Goal: Task Accomplishment & Management: Complete application form

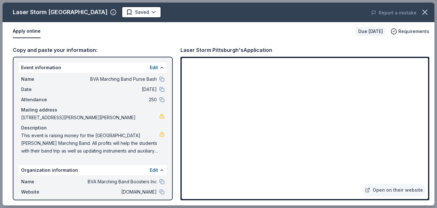
scroll to position [361, 0]
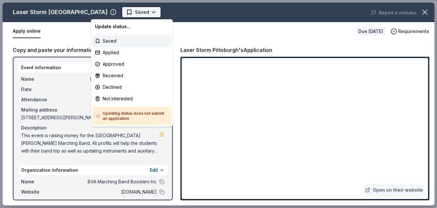
scroll to position [0, 0]
click at [113, 52] on div "Applied" at bounding box center [131, 53] width 79 height 12
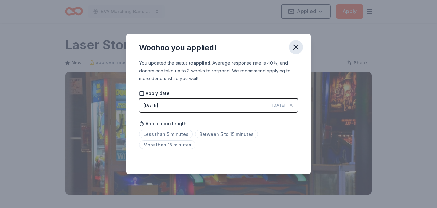
click at [296, 47] on icon "button" at bounding box center [296, 47] width 9 height 9
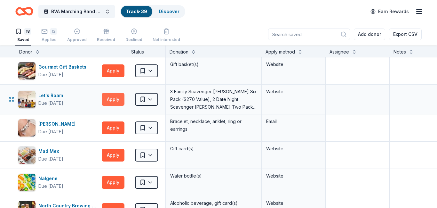
click at [112, 95] on button "Apply" at bounding box center [113, 99] width 23 height 13
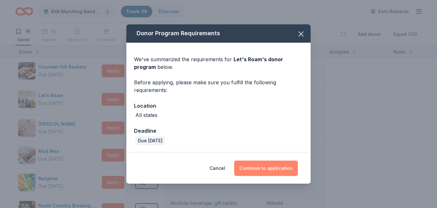
click at [259, 167] on button "Continue to application" at bounding box center [266, 167] width 64 height 15
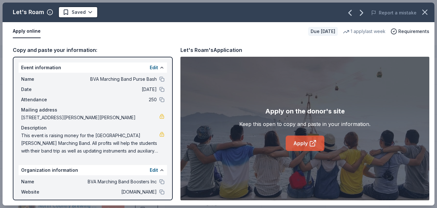
click at [306, 141] on link "Apply" at bounding box center [305, 142] width 39 height 15
click at [424, 13] on icon "button" at bounding box center [424, 12] width 9 height 9
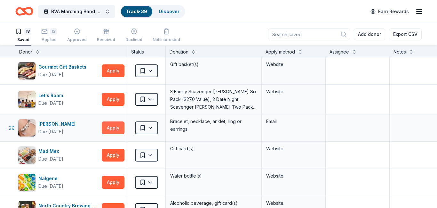
click at [110, 129] on button "Apply" at bounding box center [113, 127] width 23 height 13
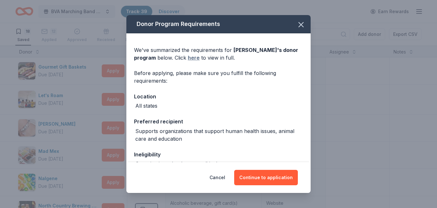
click at [193, 58] on link "here" at bounding box center [194, 58] width 12 height 8
click at [261, 180] on button "Continue to application" at bounding box center [266, 177] width 64 height 15
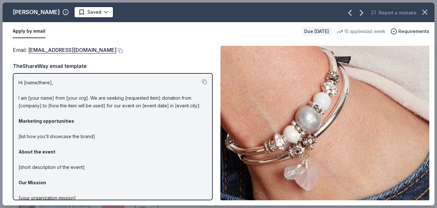
click at [18, 90] on div "Hi [name/there], I am [your name] from [your org]. We are seeking [requested it…" at bounding box center [113, 136] width 200 height 127
click at [202, 82] on button at bounding box center [204, 81] width 5 height 5
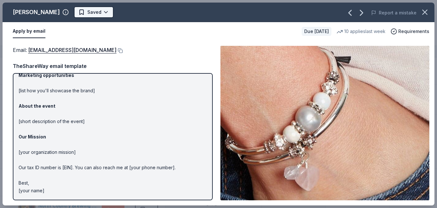
click at [92, 12] on html "BVA Marching Band Purse Bash Track · 39 Discover Earn Rewards 18 Saved 12 Appli…" at bounding box center [218, 104] width 437 height 208
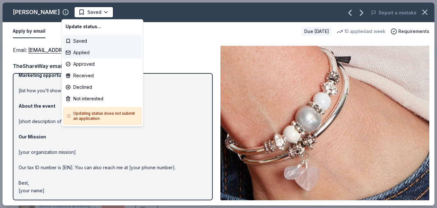
click at [84, 52] on div "Applied" at bounding box center [102, 53] width 79 height 12
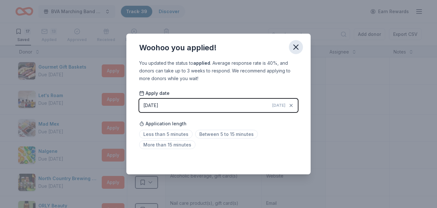
click at [296, 48] on icon "button" at bounding box center [296, 47] width 9 height 9
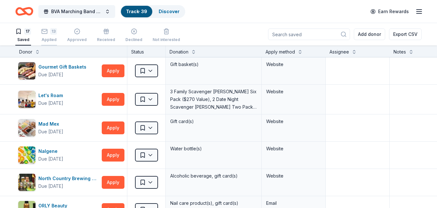
click at [44, 37] on div "Applied" at bounding box center [49, 39] width 16 height 5
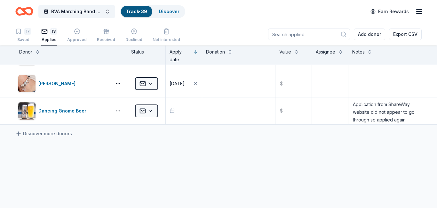
scroll to position [295, 0]
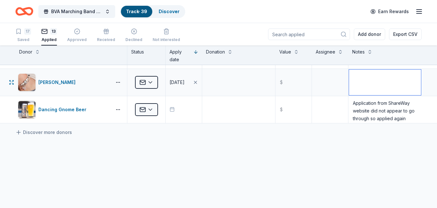
click at [357, 84] on textarea at bounding box center [385, 82] width 72 height 26
type textarea "Must send email directly to donations@lizzyjames.com"
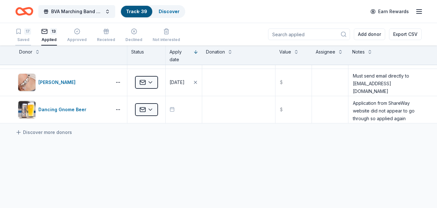
click at [27, 35] on div "17 Saved" at bounding box center [23, 35] width 16 height 14
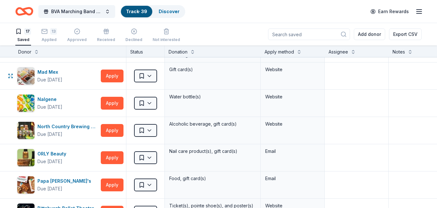
scroll to position [0, 1]
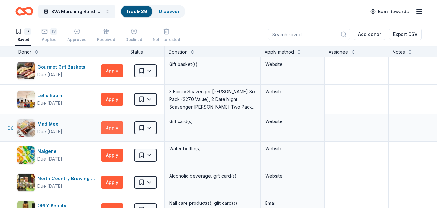
click at [105, 126] on button "Apply" at bounding box center [112, 127] width 23 height 13
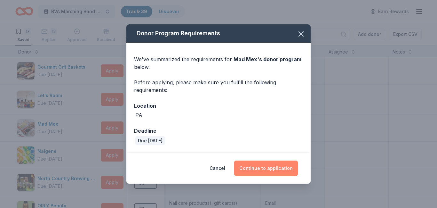
click at [267, 169] on button "Continue to application" at bounding box center [266, 167] width 64 height 15
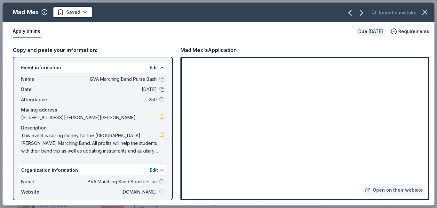
click at [432, 119] on div "Copy and paste your information: Event information Edit Name BVA Marching Band …" at bounding box center [219, 123] width 432 height 164
click at [81, 12] on html "BVA Marching Band Purse Bash Track · 39 Discover Earn Rewards 17 Saved 13 Appli…" at bounding box center [218, 104] width 437 height 208
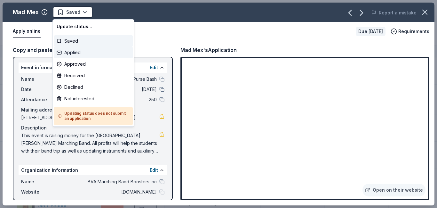
click at [75, 53] on div "Applied" at bounding box center [93, 53] width 79 height 12
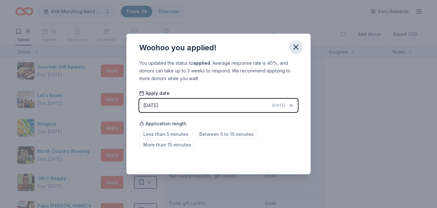
click at [297, 50] on icon "button" at bounding box center [296, 47] width 9 height 9
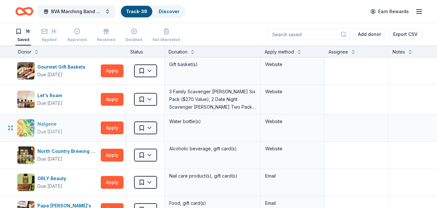
click at [48, 124] on div "Nalgene" at bounding box center [49, 124] width 25 height 8
click at [108, 128] on button "Apply" at bounding box center [112, 127] width 23 height 13
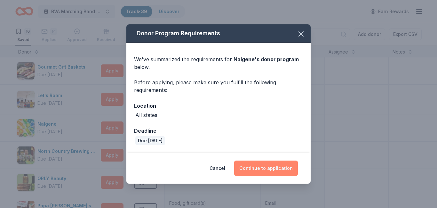
click at [266, 164] on button "Continue to application" at bounding box center [266, 167] width 64 height 15
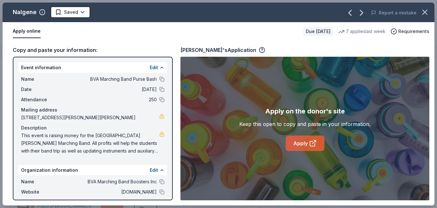
click at [307, 140] on link "Apply" at bounding box center [305, 142] width 39 height 15
click at [80, 13] on html "BVA Marching Band Purse Bash Track · 39 Discover Earn Rewards 16 Saved 14 Appli…" at bounding box center [218, 104] width 437 height 208
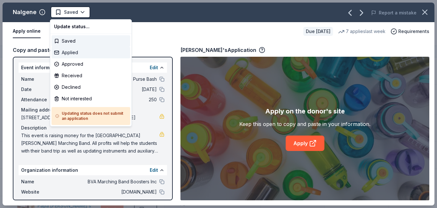
click at [69, 52] on div "Applied" at bounding box center [91, 53] width 79 height 12
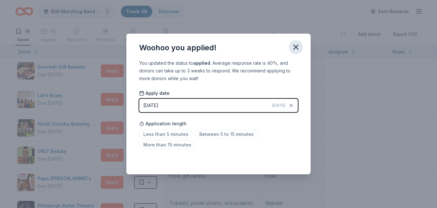
click at [296, 44] on icon "button" at bounding box center [296, 47] width 9 height 9
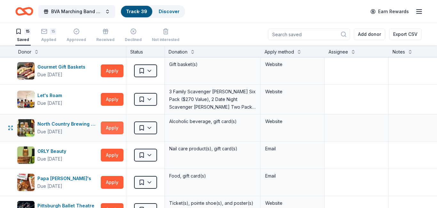
click at [108, 128] on button "Apply" at bounding box center [112, 127] width 23 height 13
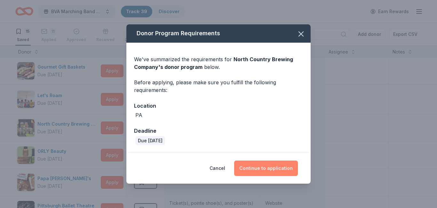
click at [268, 166] on button "Continue to application" at bounding box center [266, 167] width 64 height 15
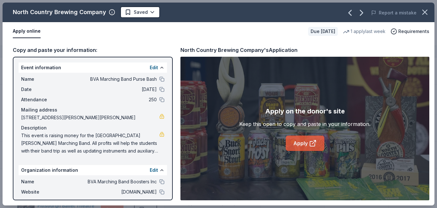
click at [297, 143] on link "Apply" at bounding box center [305, 142] width 39 height 15
click at [151, 12] on html "BVA Marching Band Purse Bash Track · 39 Discover Earn Rewards 15 Saved 15 Appli…" at bounding box center [218, 104] width 437 height 208
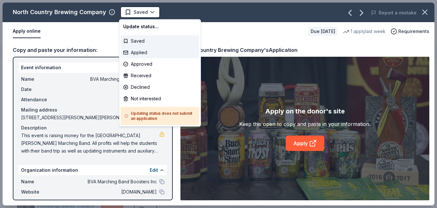
click at [139, 55] on div "Applied" at bounding box center [160, 53] width 79 height 12
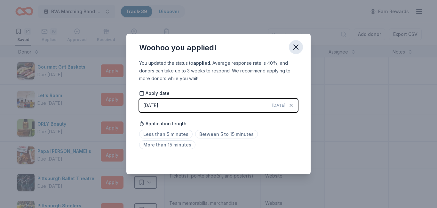
click at [299, 46] on icon "button" at bounding box center [296, 47] width 9 height 9
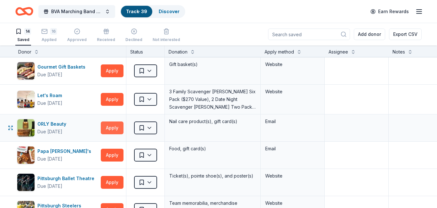
click at [106, 128] on button "Apply" at bounding box center [112, 127] width 23 height 13
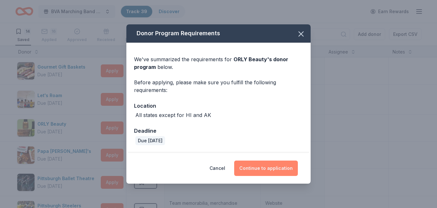
click at [265, 169] on button "Continue to application" at bounding box center [266, 167] width 64 height 15
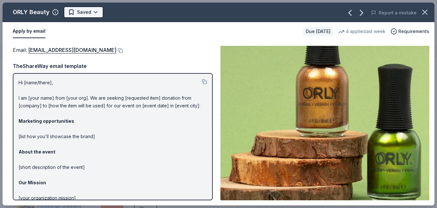
click at [92, 12] on html "BVA Marching Band Purse Bash Track · 39 Discover Earn Rewards 14 Saved 16 Appli…" at bounding box center [218, 104] width 437 height 208
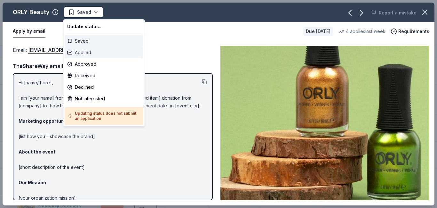
click at [80, 53] on div "Applied" at bounding box center [104, 53] width 79 height 12
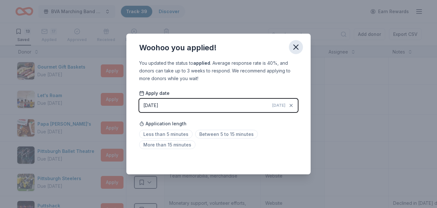
click at [300, 50] on icon "button" at bounding box center [296, 47] width 9 height 9
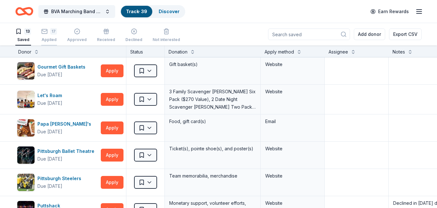
click at [51, 36] on div "17 Applied" at bounding box center [49, 35] width 16 height 14
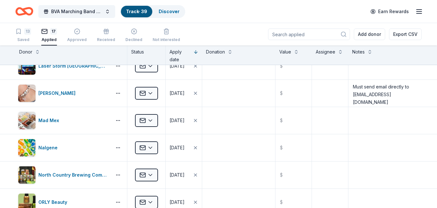
scroll to position [293, 0]
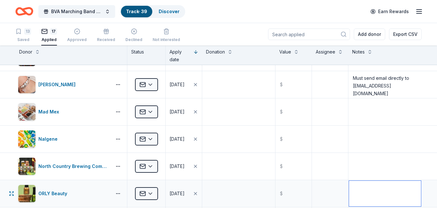
click at [367, 193] on textarea at bounding box center [385, 193] width 72 height 26
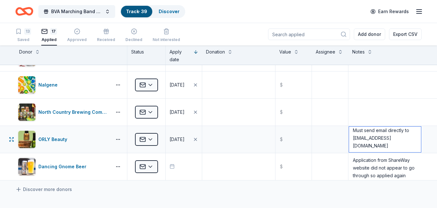
scroll to position [348, 0]
type textarea "Must send email directly to customerservice@orlybeauty.com"
click at [27, 37] on div "Saved" at bounding box center [23, 39] width 16 height 5
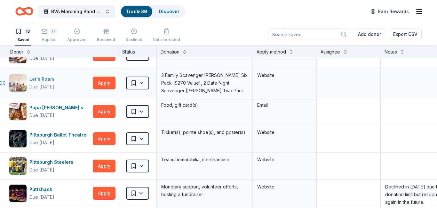
scroll to position [16, 0]
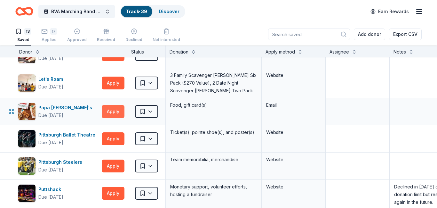
click at [114, 115] on button "Apply" at bounding box center [113, 111] width 23 height 13
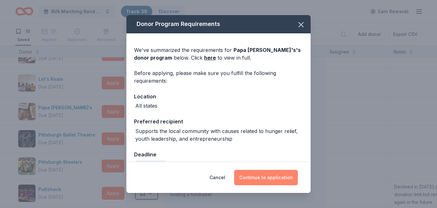
click at [258, 183] on button "Continue to application" at bounding box center [266, 177] width 64 height 15
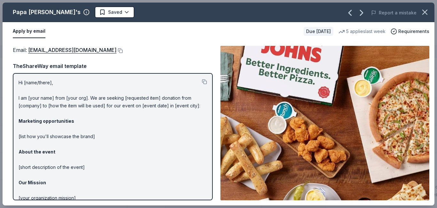
click at [258, 183] on img at bounding box center [324, 123] width 209 height 154
click at [92, 11] on html "BVA Marching Band Purse Bash Track · 39 Discover Earn Rewards 13 Saved 17 Appli…" at bounding box center [218, 104] width 437 height 208
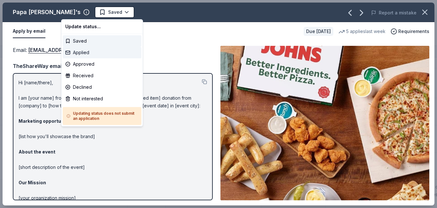
click at [79, 53] on div "Applied" at bounding box center [102, 53] width 79 height 12
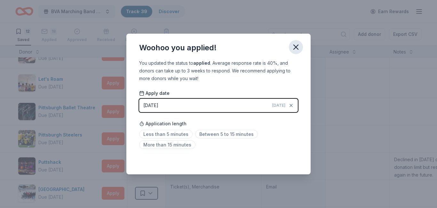
click at [293, 48] on icon "button" at bounding box center [296, 47] width 9 height 9
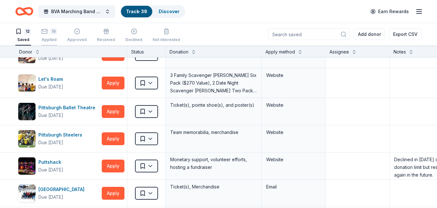
click at [45, 36] on div "18 Applied" at bounding box center [49, 35] width 16 height 14
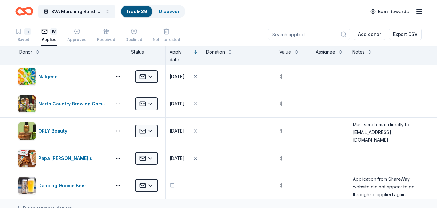
scroll to position [359, 0]
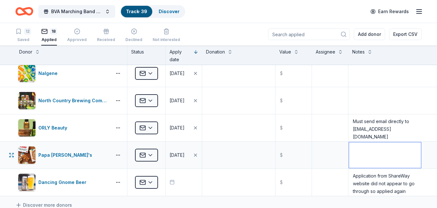
click at [357, 151] on textarea at bounding box center [385, 155] width 72 height 26
type textarea "Must send email directly to foundation@papajohns.com"
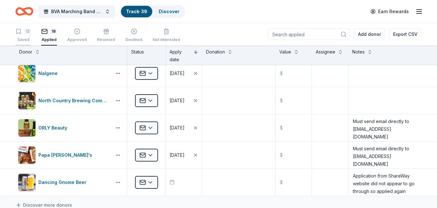
click at [24, 36] on div "12 Saved" at bounding box center [23, 35] width 16 height 14
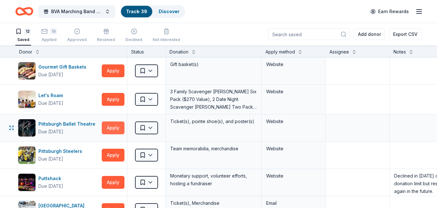
click at [109, 128] on button "Apply" at bounding box center [113, 127] width 23 height 13
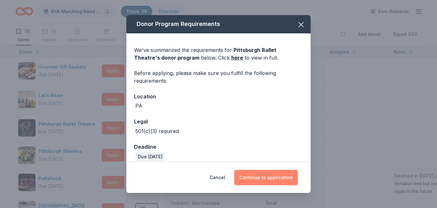
click at [266, 177] on button "Continue to application" at bounding box center [266, 177] width 64 height 15
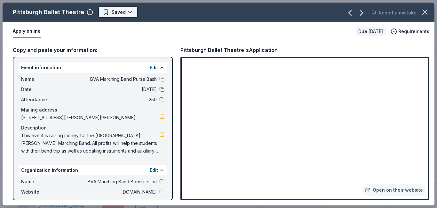
click at [126, 14] on html "BVA Marching Band Purse Bash Track · 39 Discover Earn Rewards 12 Saved 18 Appli…" at bounding box center [218, 104] width 437 height 208
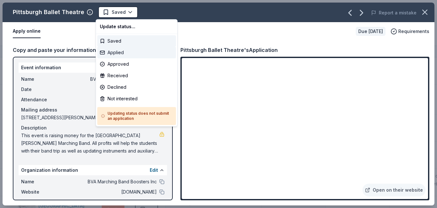
click at [119, 52] on div "Applied" at bounding box center [136, 53] width 79 height 12
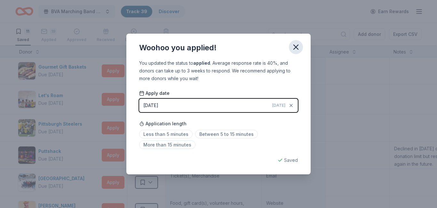
click at [294, 48] on icon "button" at bounding box center [296, 47] width 9 height 9
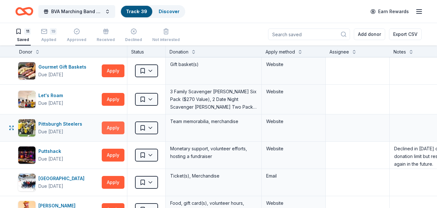
click at [110, 129] on button "Apply" at bounding box center [113, 127] width 23 height 13
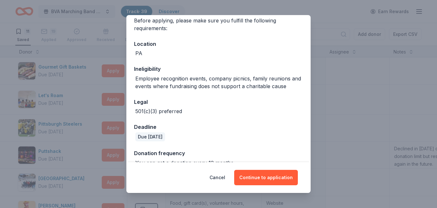
scroll to position [65, 0]
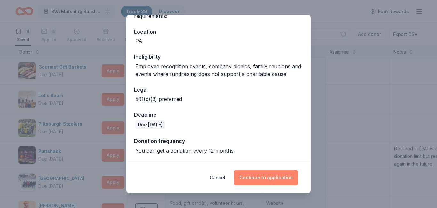
click at [267, 178] on button "Continue to application" at bounding box center [266, 177] width 64 height 15
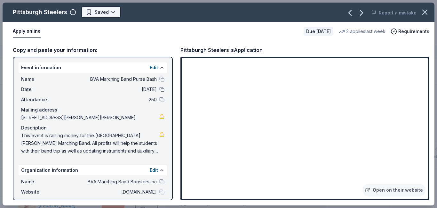
click at [107, 14] on html "BVA Marching Band Purse Bash Track · 39 Discover Earn Rewards 11 Saved 19 Appli…" at bounding box center [218, 104] width 437 height 208
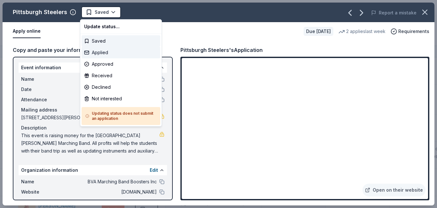
click at [94, 54] on div "Applied" at bounding box center [121, 53] width 79 height 12
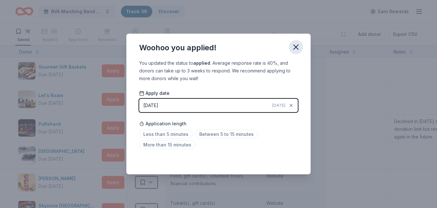
click at [300, 47] on button "button" at bounding box center [296, 47] width 14 height 14
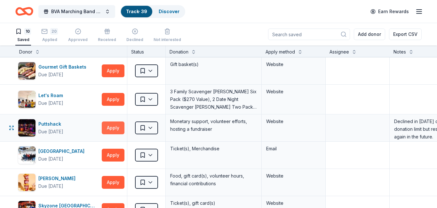
click at [110, 131] on button "Apply" at bounding box center [113, 127] width 23 height 13
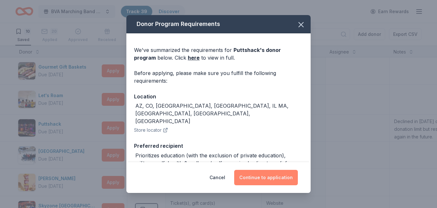
click at [254, 175] on button "Continue to application" at bounding box center [266, 177] width 64 height 15
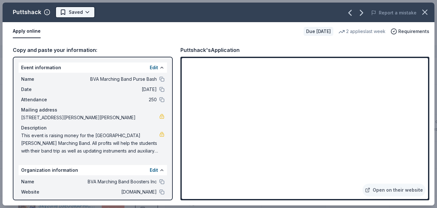
click at [85, 13] on html "BVA Marching Band Purse Bash Track · 39 Discover Earn Rewards 10 Saved 20 Appli…" at bounding box center [218, 104] width 437 height 208
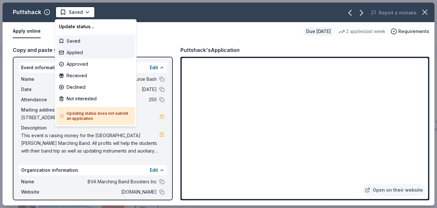
click at [75, 52] on div "Applied" at bounding box center [95, 53] width 79 height 12
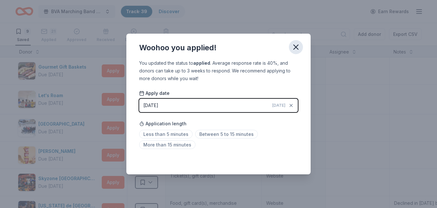
click at [295, 49] on icon "button" at bounding box center [296, 47] width 9 height 9
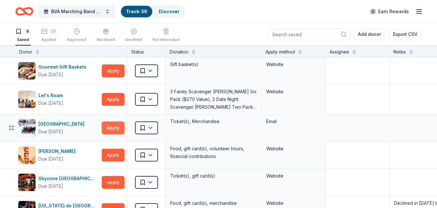
click at [119, 128] on button "Apply" at bounding box center [113, 127] width 23 height 13
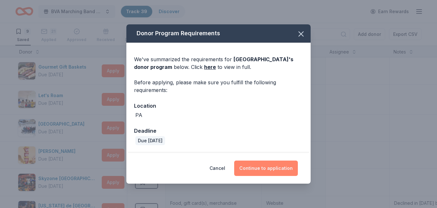
click at [260, 168] on button "Continue to application" at bounding box center [266, 167] width 64 height 15
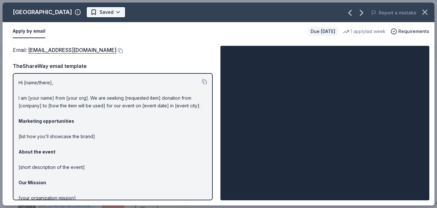
click at [146, 13] on html "BVA Marching Band Purse Bash Track · 39 Discover Earn Rewards 9 Saved 21 Applie…" at bounding box center [218, 104] width 437 height 208
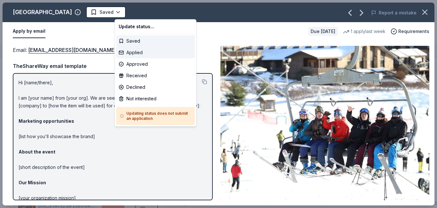
click at [131, 52] on div "Applied" at bounding box center [155, 53] width 79 height 12
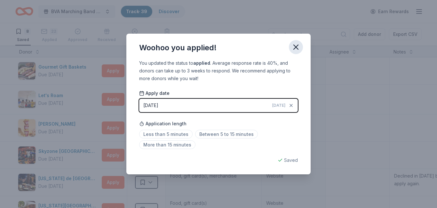
click at [296, 46] on icon "button" at bounding box center [296, 47] width 4 height 4
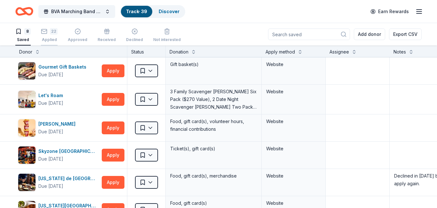
click at [47, 35] on div "22 Applied" at bounding box center [49, 35] width 17 height 14
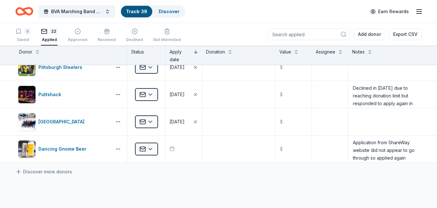
scroll to position [502, 0]
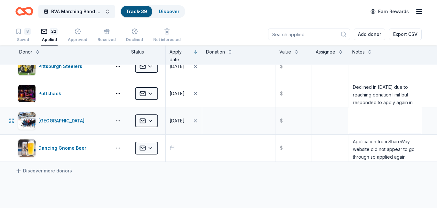
click at [359, 118] on textarea at bounding box center [385, 121] width 72 height 26
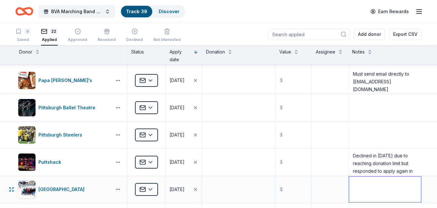
scroll to position [433, 0]
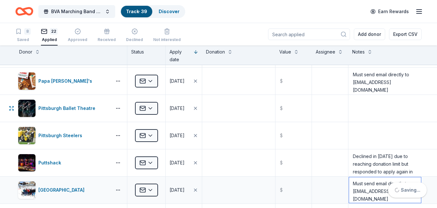
type textarea "Must send email directly to epicpromise@vailresorts.com"
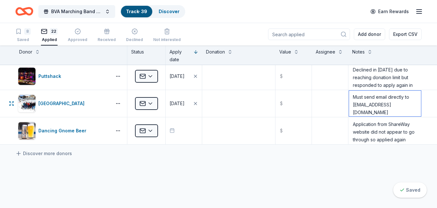
scroll to position [534, 0]
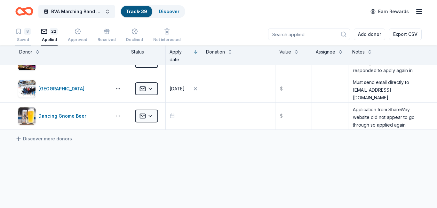
click at [26, 36] on div "8 Saved" at bounding box center [22, 35] width 15 height 14
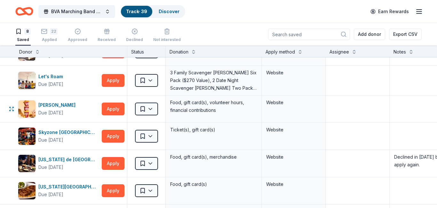
scroll to position [20, 0]
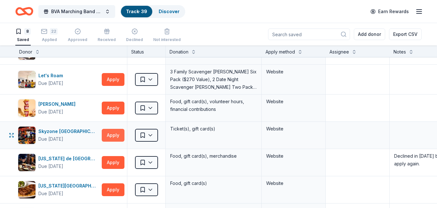
click at [115, 135] on button "Apply" at bounding box center [113, 135] width 23 height 13
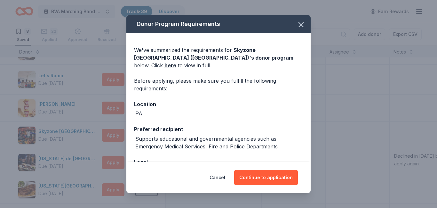
scroll to position [39, 0]
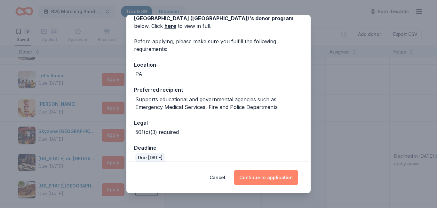
click at [266, 172] on button "Continue to application" at bounding box center [266, 177] width 64 height 15
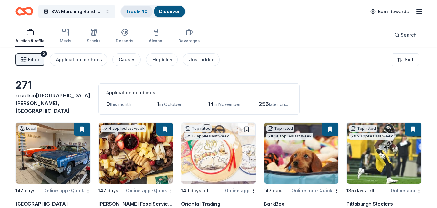
click at [136, 13] on link "Track · 40" at bounding box center [136, 11] width 21 height 5
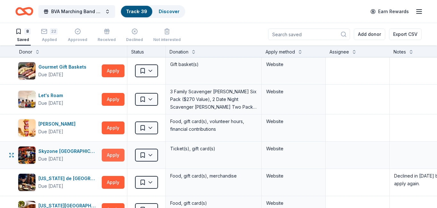
click at [115, 155] on button "Apply" at bounding box center [113, 154] width 23 height 13
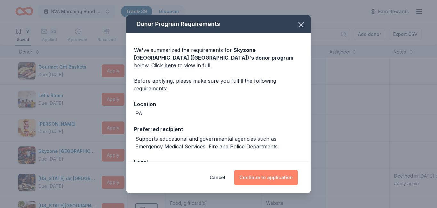
click at [275, 172] on button "Continue to application" at bounding box center [266, 177] width 64 height 15
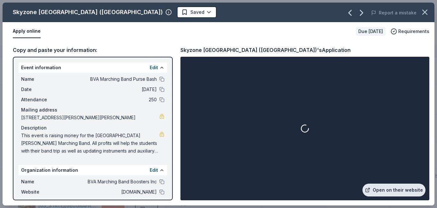
click at [393, 188] on link "Open on their website" at bounding box center [394, 189] width 63 height 13
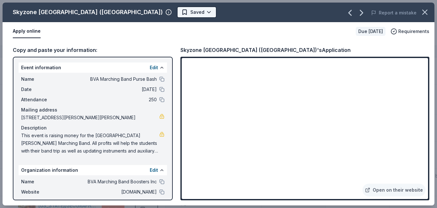
click at [155, 14] on html "BVA Marching Band Purse Bash Track · 39 Discover Earn Rewards 8 Saved 22 Applie…" at bounding box center [218, 104] width 437 height 208
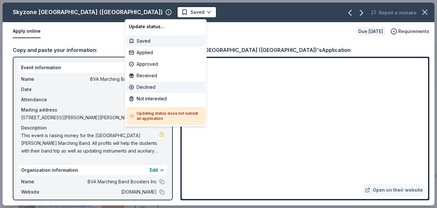
click at [148, 87] on div "Declined" at bounding box center [165, 87] width 79 height 12
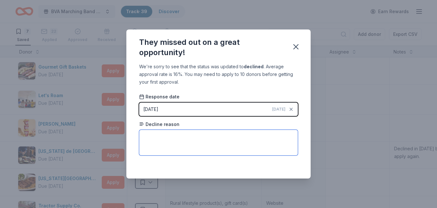
click at [158, 142] on textarea at bounding box center [218, 143] width 159 height 26
type textarea "Only for Pittston location."
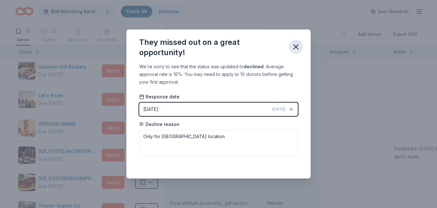
click at [294, 50] on icon "button" at bounding box center [296, 46] width 9 height 9
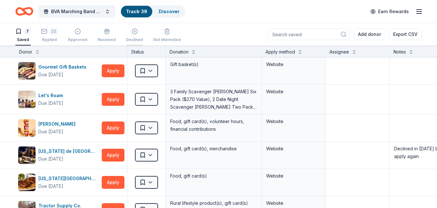
click at [131, 35] on div "Declined" at bounding box center [134, 35] width 17 height 14
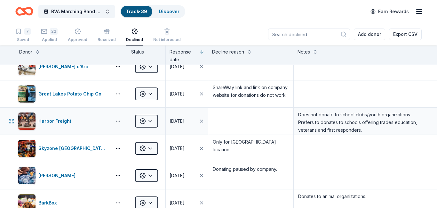
scroll to position [13, 0]
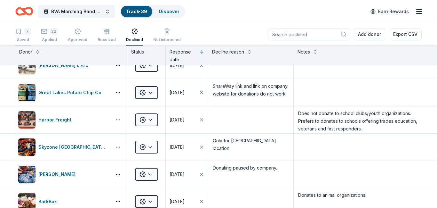
click at [23, 38] on div "Saved" at bounding box center [22, 39] width 15 height 5
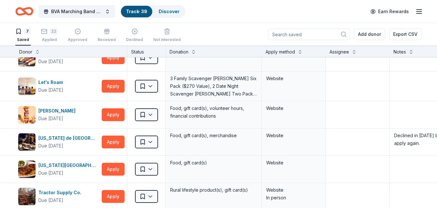
scroll to position [5, 0]
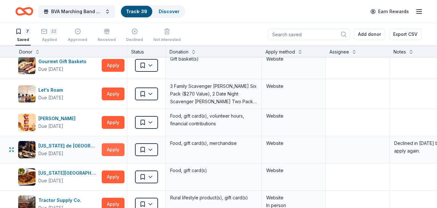
click at [112, 149] on button "Apply" at bounding box center [113, 149] width 23 height 13
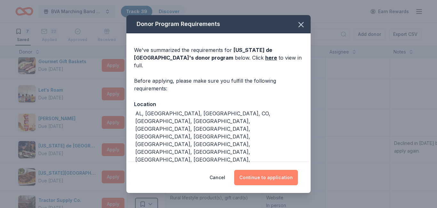
click at [252, 170] on button "Continue to application" at bounding box center [266, 177] width 64 height 15
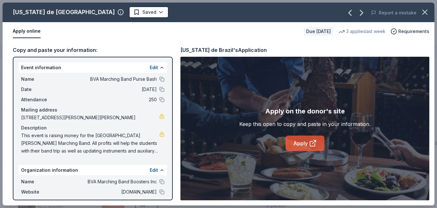
click at [299, 146] on link "Apply" at bounding box center [305, 142] width 39 height 15
click at [98, 14] on html "BVA Marching Band Purse Bash Track · 39 Discover Earn Rewards 7 Saved 22 Applie…" at bounding box center [218, 104] width 437 height 208
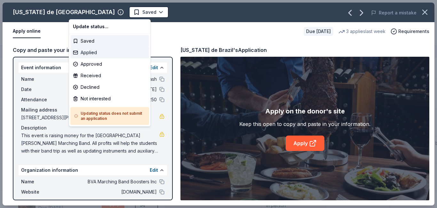
click at [87, 51] on div "Applied" at bounding box center [109, 53] width 79 height 12
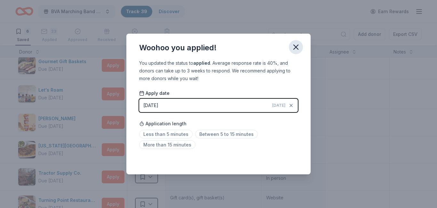
click at [298, 47] on icon "button" at bounding box center [296, 47] width 9 height 9
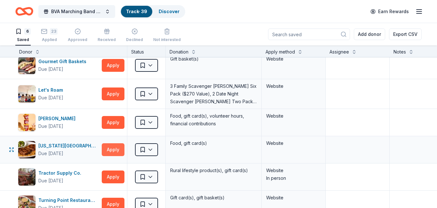
click at [118, 148] on button "Apply" at bounding box center [113, 149] width 23 height 13
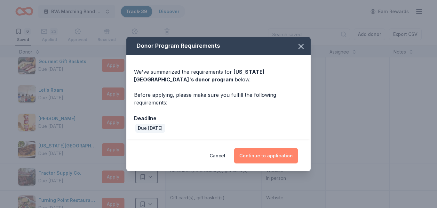
click at [262, 156] on button "Continue to application" at bounding box center [266, 155] width 64 height 15
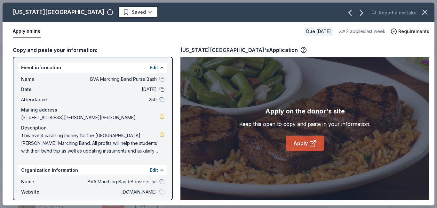
click at [299, 144] on link "Apply" at bounding box center [305, 142] width 39 height 15
click at [105, 11] on html "BVA Marching Band Purse Bash Track · 39 Discover Earn Rewards 6 Saved 23 Applie…" at bounding box center [218, 104] width 437 height 208
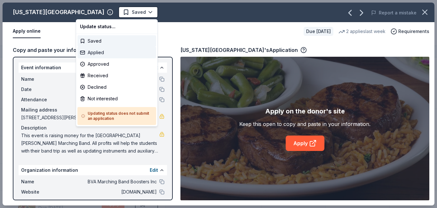
click at [90, 53] on div "Applied" at bounding box center [116, 53] width 79 height 12
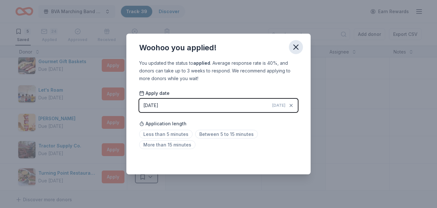
click at [293, 48] on icon "button" at bounding box center [296, 47] width 9 height 9
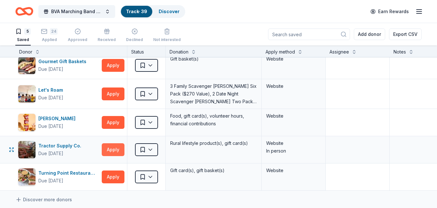
click at [111, 151] on button "Apply" at bounding box center [113, 149] width 23 height 13
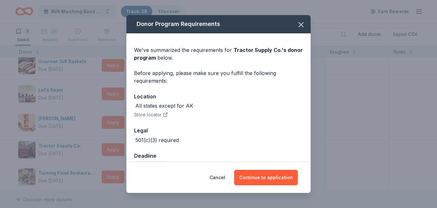
scroll to position [16, 0]
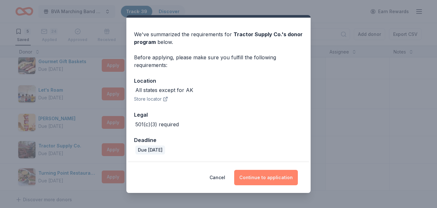
click at [271, 174] on button "Continue to application" at bounding box center [266, 177] width 64 height 15
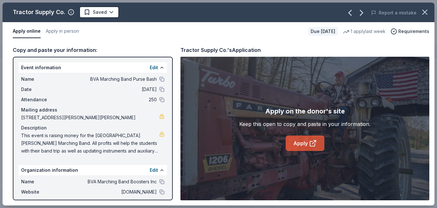
click at [304, 143] on link "Apply" at bounding box center [305, 142] width 39 height 15
click at [107, 12] on html "BVA Marching Band Purse Bash Track · 39 Discover Earn Rewards 5 Saved 24 Applie…" at bounding box center [218, 104] width 437 height 208
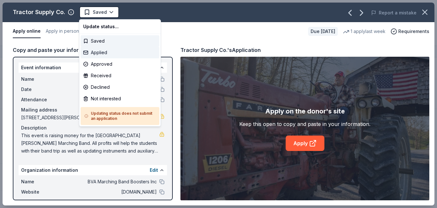
click at [103, 53] on div "Applied" at bounding box center [120, 53] width 79 height 12
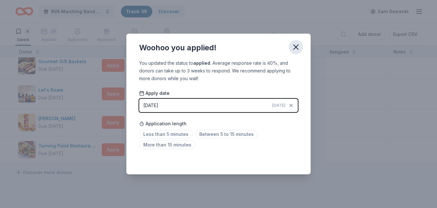
click at [292, 49] on icon "button" at bounding box center [296, 47] width 9 height 9
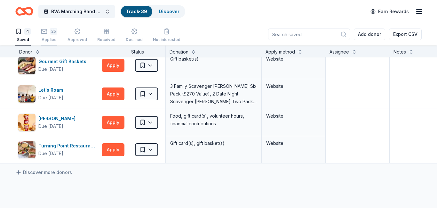
click at [48, 38] on div "Applied" at bounding box center [49, 39] width 16 height 5
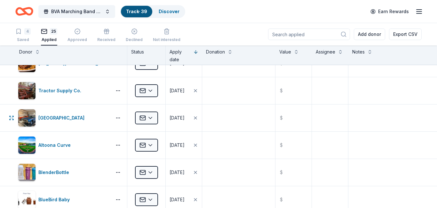
scroll to position [13, 0]
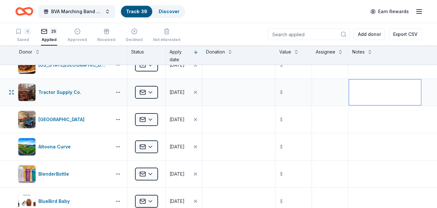
click at [362, 85] on textarea at bounding box center [385, 92] width 72 height 26
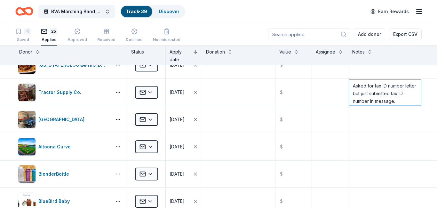
type textarea "Asked for tax ID number letter but just submitted tax ID number in message."
click at [195, 52] on button at bounding box center [195, 51] width 5 height 6
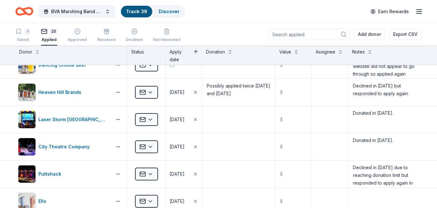
click at [195, 52] on button at bounding box center [195, 51] width 5 height 6
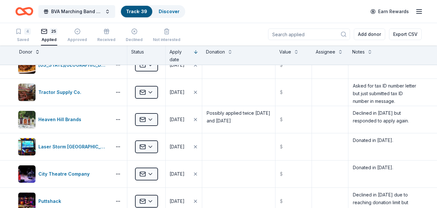
click at [38, 52] on button at bounding box center [37, 51] width 5 height 6
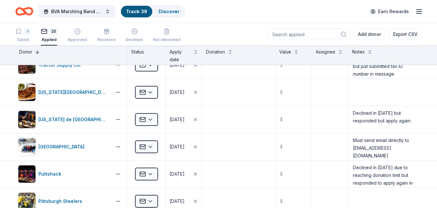
scroll to position [0, 0]
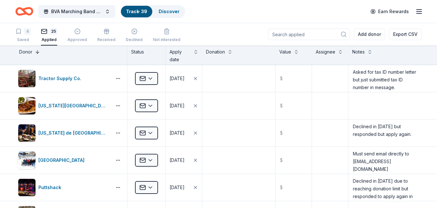
click at [37, 51] on button at bounding box center [37, 51] width 5 height 6
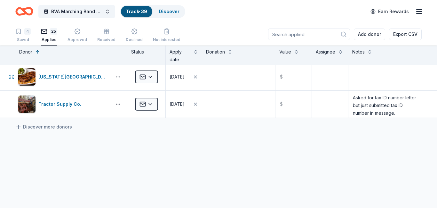
scroll to position [628, 0]
click at [27, 33] on div "4" at bounding box center [27, 31] width 6 height 6
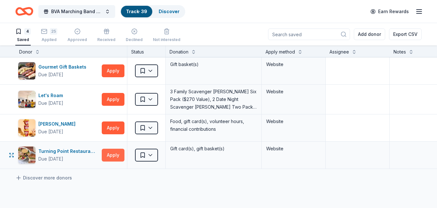
click at [109, 157] on button "Apply" at bounding box center [113, 154] width 23 height 13
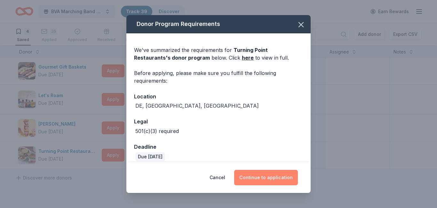
click at [269, 173] on button "Continue to application" at bounding box center [266, 177] width 64 height 15
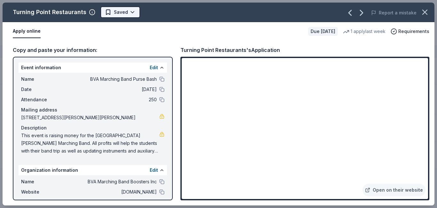
click at [128, 13] on html "BVA Marching Band Purse Bash Track · 39 Discover Earn Rewards 4 Saved 25 Applie…" at bounding box center [218, 104] width 437 height 208
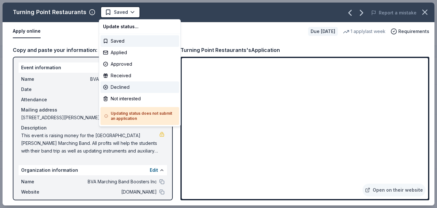
click at [121, 87] on div "Declined" at bounding box center [139, 87] width 79 height 12
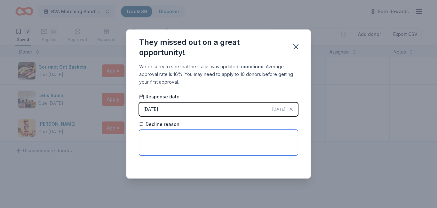
click at [178, 136] on textarea at bounding box center [218, 143] width 159 height 26
type textarea "No restaurants located in area."
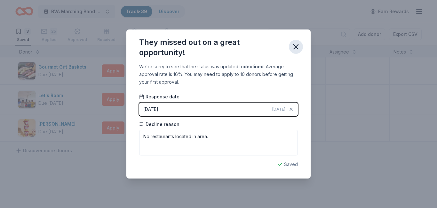
click at [297, 46] on icon "button" at bounding box center [296, 46] width 4 height 4
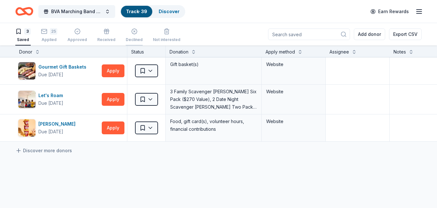
click at [130, 35] on div "Declined" at bounding box center [134, 35] width 17 height 14
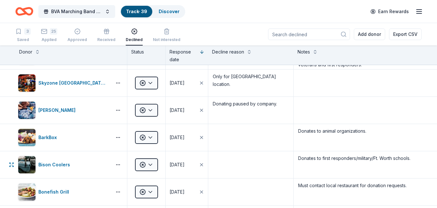
scroll to position [102, 0]
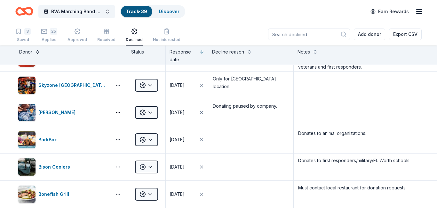
click at [37, 53] on button at bounding box center [37, 51] width 5 height 6
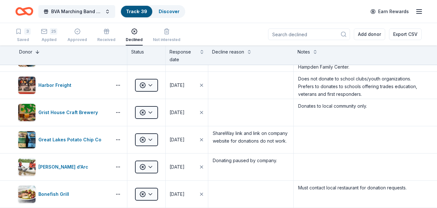
scroll to position [0, 0]
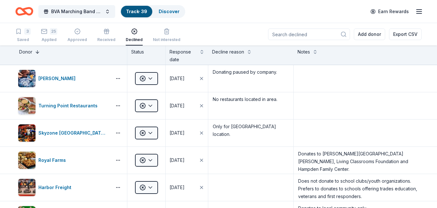
click at [37, 53] on button at bounding box center [37, 51] width 5 height 6
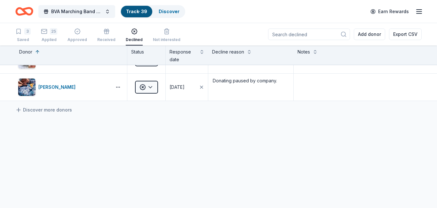
scroll to position [246, 0]
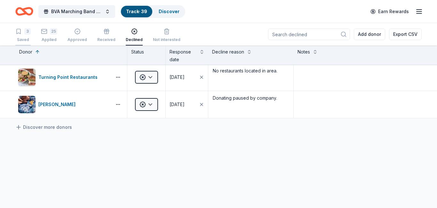
click at [23, 37] on div "Saved" at bounding box center [22, 39] width 15 height 5
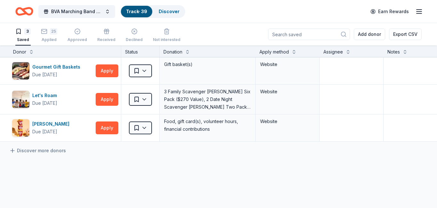
scroll to position [0, 6]
click at [32, 151] on link "Discover more donors" at bounding box center [37, 151] width 57 height 8
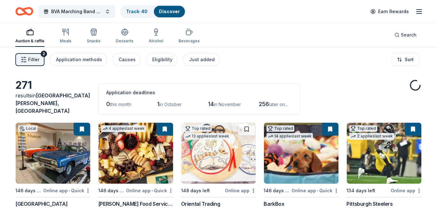
click at [32, 151] on img at bounding box center [53, 153] width 75 height 61
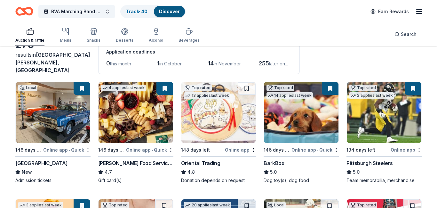
scroll to position [52, 0]
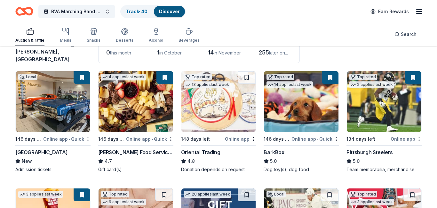
click at [232, 135] on div "Online app" at bounding box center [240, 139] width 31 height 8
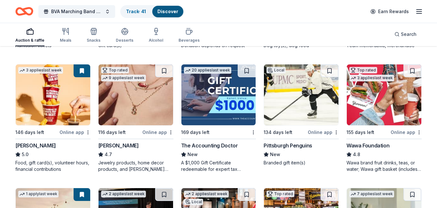
scroll to position [177, 0]
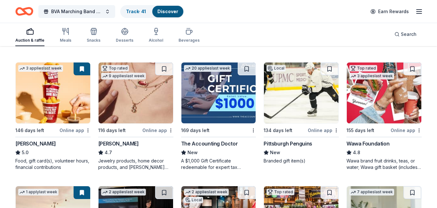
click at [156, 126] on div "Online app" at bounding box center [157, 130] width 31 height 8
click at [222, 109] on img at bounding box center [218, 92] width 75 height 61
click at [296, 140] on div "Pittsburgh Penguins" at bounding box center [288, 144] width 48 height 8
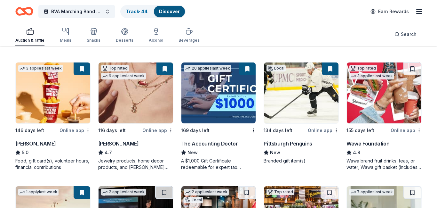
click at [406, 100] on img at bounding box center [384, 92] width 75 height 61
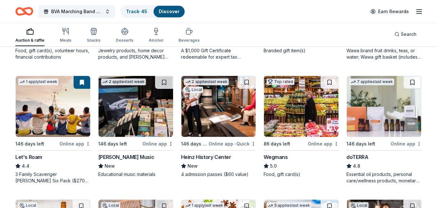
scroll to position [289, 0]
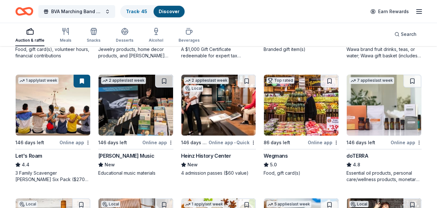
click at [152, 116] on img at bounding box center [136, 105] width 75 height 61
click at [225, 114] on img at bounding box center [218, 105] width 75 height 61
click at [293, 107] on img at bounding box center [301, 105] width 75 height 61
click at [388, 104] on img at bounding box center [384, 105] width 75 height 61
click at [371, 102] on img at bounding box center [384, 105] width 75 height 61
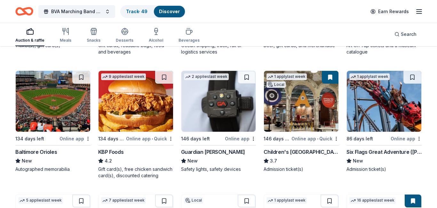
scroll to position [665, 0]
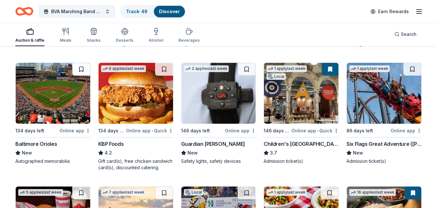
click at [79, 68] on button at bounding box center [81, 69] width 18 height 13
click at [82, 66] on button at bounding box center [82, 69] width 17 height 13
click at [81, 67] on button at bounding box center [82, 69] width 17 height 13
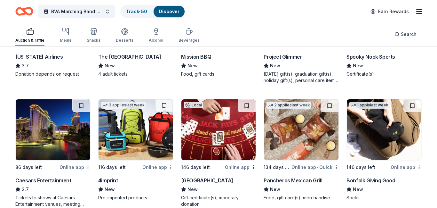
scroll to position [1894, 0]
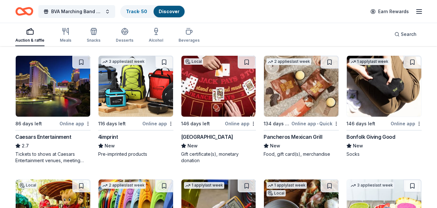
click at [129, 79] on img at bounding box center [136, 86] width 75 height 61
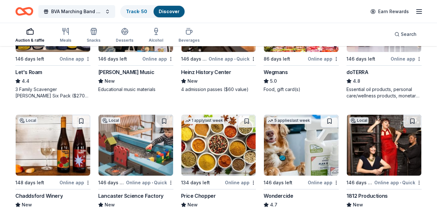
scroll to position [372, 0]
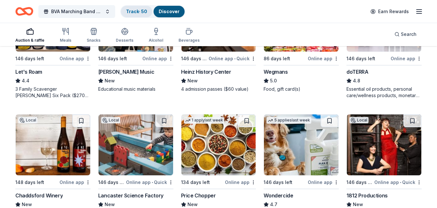
click at [134, 10] on link "Track · 50" at bounding box center [136, 11] width 21 height 5
click at [138, 12] on link "Track · 50" at bounding box center [136, 11] width 21 height 5
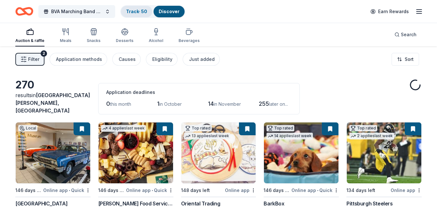
click at [134, 13] on link "Track · 50" at bounding box center [136, 11] width 21 height 5
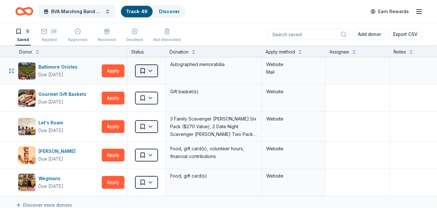
click at [151, 71] on html "BVA Marching Band Purse Bash Track · 49 Discover Earn Rewards 5 Saved 29 Applie…" at bounding box center [218, 104] width 437 height 208
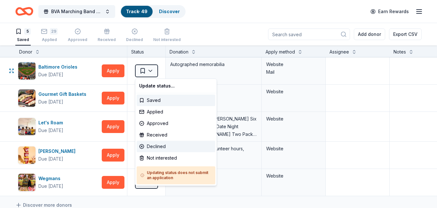
click at [159, 148] on div "Declined" at bounding box center [176, 146] width 79 height 12
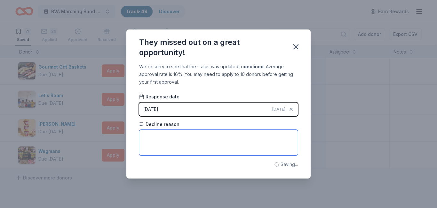
click at [163, 136] on textarea at bounding box center [218, 143] width 159 height 26
type textarea "Not located in local area."
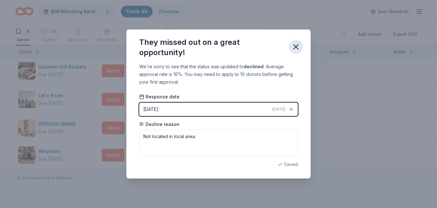
click at [296, 48] on icon "button" at bounding box center [296, 46] width 9 height 9
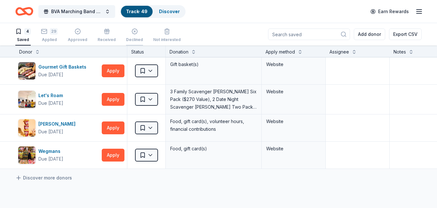
click at [133, 35] on div "Declined" at bounding box center [134, 32] width 17 height 14
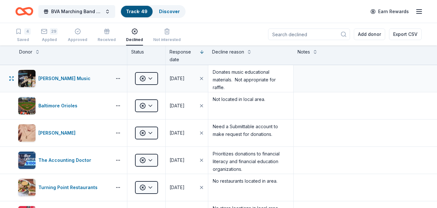
scroll to position [3, 0]
click at [149, 80] on html "BVA Marching Band Purse Bash Track · 49 Discover Earn Rewards 4 Saved 29 Applie…" at bounding box center [218, 104] width 437 height 208
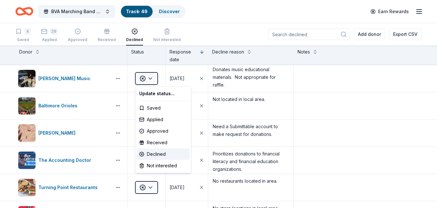
click at [323, 78] on html "BVA Marching Band Purse Bash Track · 49 Discover Earn Rewards 4 Saved 29 Applie…" at bounding box center [218, 104] width 437 height 208
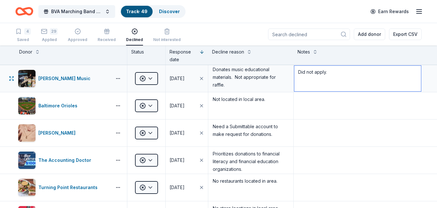
drag, startPoint x: 298, startPoint y: 72, endPoint x: 339, endPoint y: 72, distance: 41.3
click at [339, 72] on textarea "Did not apply." at bounding box center [357, 79] width 127 height 26
type textarea "Did not apply."
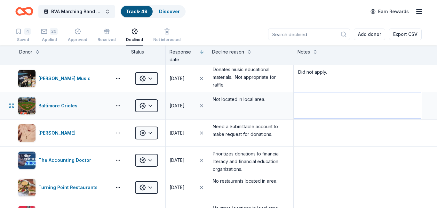
click at [306, 98] on textarea at bounding box center [357, 106] width 127 height 26
paste textarea "Did not apply."
type textarea "Did not apply."
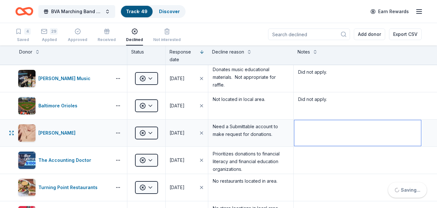
click at [305, 128] on textarea at bounding box center [357, 133] width 127 height 26
paste textarea "Did not apply."
type textarea "Did not apply."
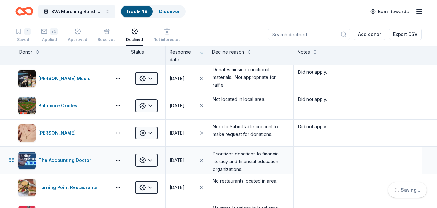
click at [303, 159] on textarea at bounding box center [357, 160] width 127 height 26
paste textarea "Did not apply."
type textarea "Did not apply."
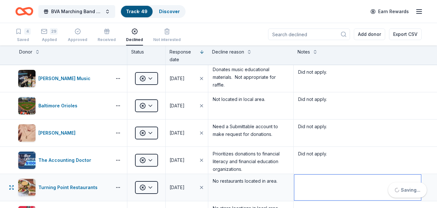
click at [303, 183] on textarea at bounding box center [357, 187] width 127 height 26
paste textarea "Did not apply."
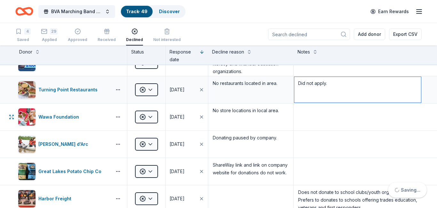
scroll to position [100, 0]
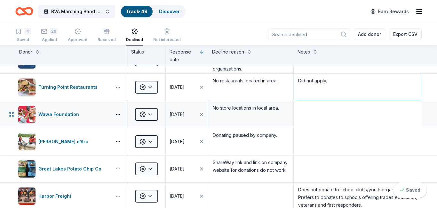
type textarea "Did not apply."
click at [313, 112] on textarea at bounding box center [357, 114] width 127 height 26
paste textarea "Did not apply."
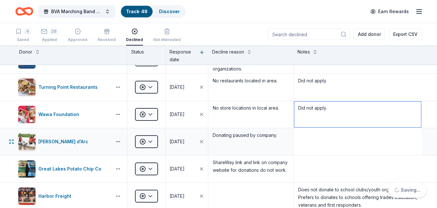
type textarea "Did not apply."
click at [308, 137] on textarea at bounding box center [357, 142] width 127 height 26
paste textarea "Did not apply."
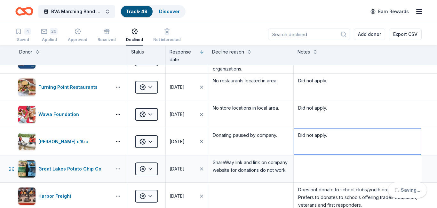
type textarea "Did not apply."
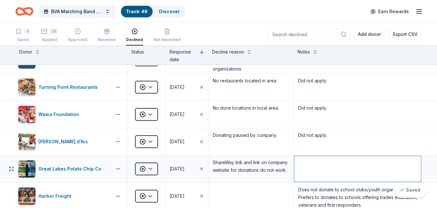
click at [301, 162] on textarea at bounding box center [357, 169] width 127 height 26
paste textarea "Did not apply."
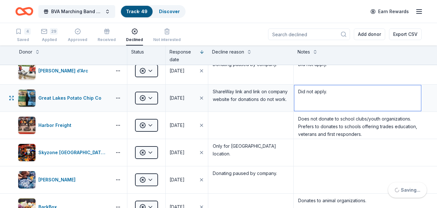
scroll to position [171, 0]
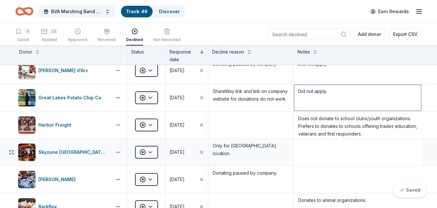
type textarea "Did not apply."
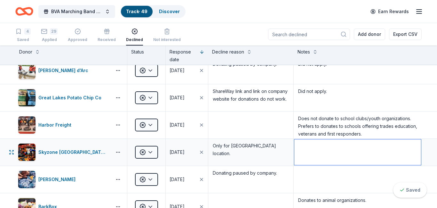
click at [311, 150] on textarea at bounding box center [357, 152] width 127 height 26
paste textarea "Did not apply."
type textarea "Did not apply."
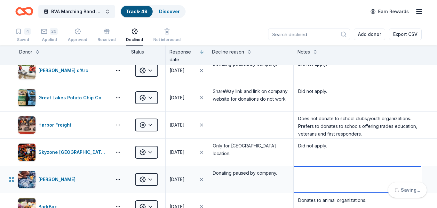
click at [312, 175] on textarea at bounding box center [357, 179] width 127 height 26
paste textarea "Did not apply."
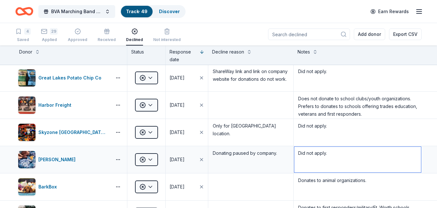
scroll to position [190, 0]
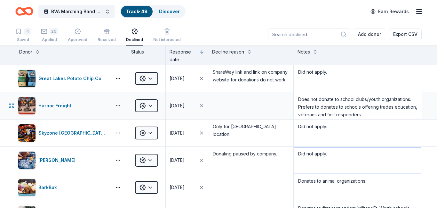
type textarea "Did not apply."
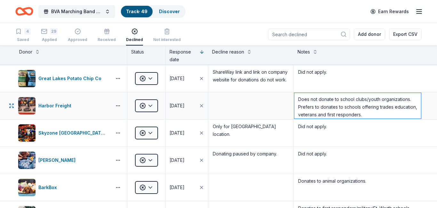
scroll to position [3, 0]
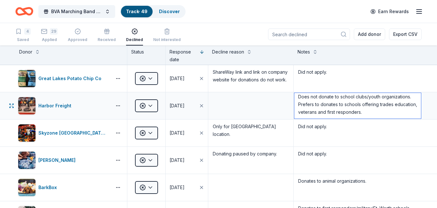
drag, startPoint x: 299, startPoint y: 100, endPoint x: 368, endPoint y: 112, distance: 69.9
click at [368, 112] on textarea "Does not donate to school clubs/youth organizations. Prefers to donates to scho…" at bounding box center [357, 106] width 127 height 26
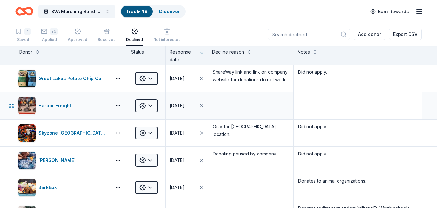
scroll to position [0, 0]
click at [258, 104] on textarea at bounding box center [251, 106] width 84 height 26
paste textarea "Does not donate to school clubs/youth organizations. Prefers to donates to scho…"
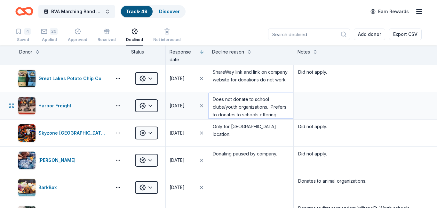
scroll to position [14, 0]
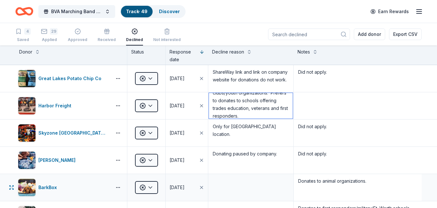
type textarea "Does not donate to school clubs/youth organizations. Prefers to donates to scho…"
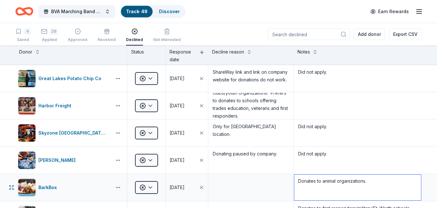
drag, startPoint x: 298, startPoint y: 181, endPoint x: 379, endPoint y: 196, distance: 82.2
click at [379, 196] on textarea "Donates to animal organizations." at bounding box center [357, 187] width 127 height 26
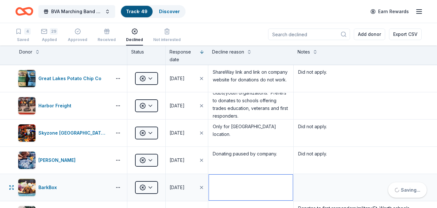
click at [277, 185] on textarea at bounding box center [251, 187] width 84 height 26
paste textarea "Donates to animal organizations."
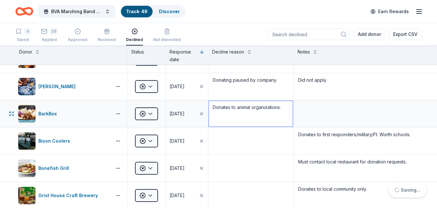
scroll to position [265, 0]
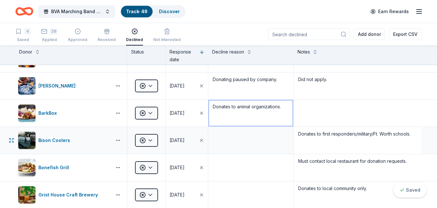
type textarea "Donates to animal organizations."
click at [301, 132] on textarea "Donates to first responders/military/Ft. Worth schools." at bounding box center [357, 140] width 127 height 26
drag, startPoint x: 298, startPoint y: 133, endPoint x: 342, endPoint y: 141, distance: 45.3
click at [342, 141] on textarea "Donates to first responders/military/Ft. Worth schools." at bounding box center [357, 140] width 127 height 26
click at [258, 141] on textarea at bounding box center [251, 140] width 84 height 26
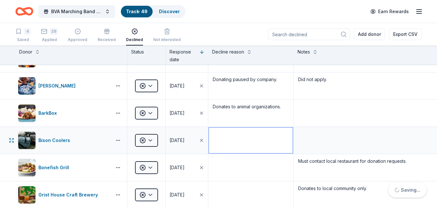
paste textarea "Donates to first responders/military/Ft. Worth schools."
type textarea "Donates to first responders/military/Ft. Worth schools."
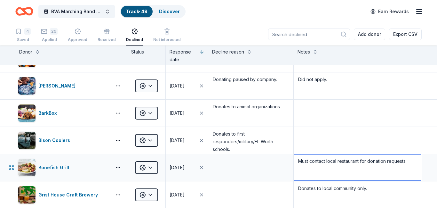
drag, startPoint x: 298, startPoint y: 161, endPoint x: 399, endPoint y: 167, distance: 101.0
click at [399, 167] on textarea "Must contact local restaurant for donation requests." at bounding box center [357, 168] width 127 height 26
click at [265, 166] on textarea at bounding box center [251, 168] width 84 height 26
paste textarea "Must contact local restaurant for donation requests."
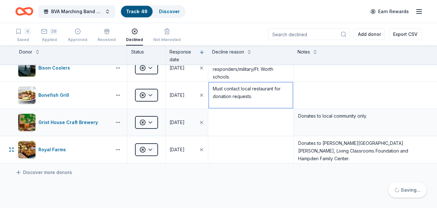
scroll to position [342, 0]
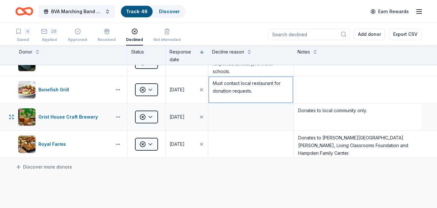
type textarea "Must contact local restaurant for donation requests."
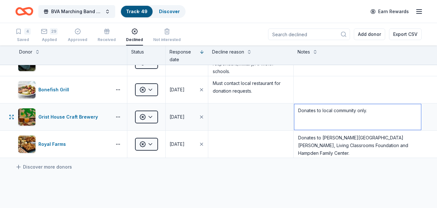
drag, startPoint x: 300, startPoint y: 110, endPoint x: 360, endPoint y: 115, distance: 60.4
click at [360, 115] on textarea "Donates to local community only." at bounding box center [357, 117] width 127 height 26
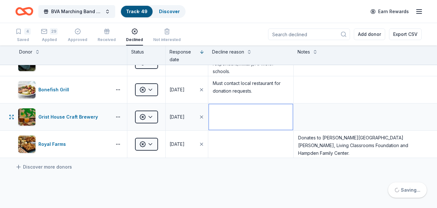
click at [252, 116] on textarea at bounding box center [251, 117] width 84 height 26
paste textarea "Donates to local community only."
type textarea "Donates to local community only. Not local."
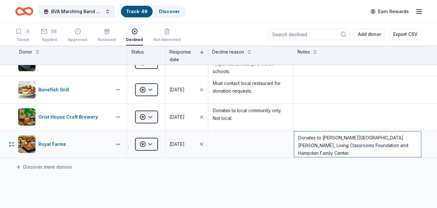
drag, startPoint x: 299, startPoint y: 139, endPoint x: 425, endPoint y: 148, distance: 126.1
click at [425, 148] on div "Royal Farms Declined 07/31/2025 Donates to Johns Hopkins Children's Center, Liv…" at bounding box center [218, 144] width 437 height 27
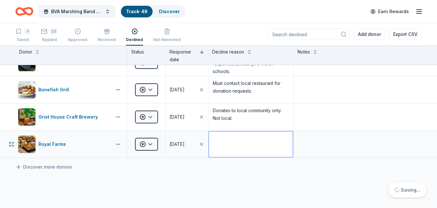
click at [233, 144] on textarea at bounding box center [251, 144] width 84 height 26
paste textarea "Donates to Johns Hopkins Children's Center, Living Classrooms Foundation and Ha…"
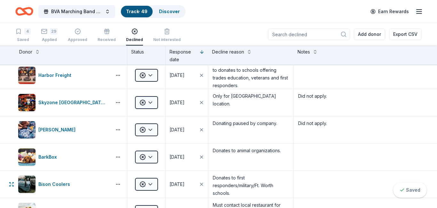
scroll to position [217, 0]
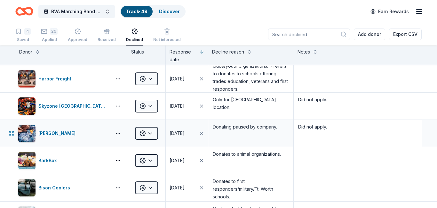
type textarea "Donates to Johns Hopkins Children's Center, Living Classrooms Foundation and Ha…"
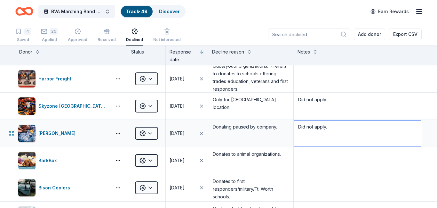
drag, startPoint x: 299, startPoint y: 127, endPoint x: 344, endPoint y: 129, distance: 45.2
click at [344, 129] on textarea "Did not apply." at bounding box center [357, 133] width 127 height 26
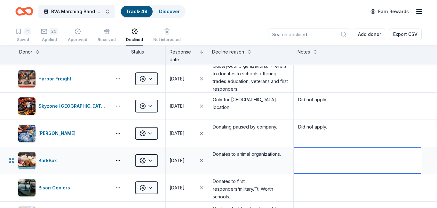
click at [320, 152] on textarea at bounding box center [357, 161] width 127 height 26
paste textarea "Did not apply."
type textarea "Did not apply."
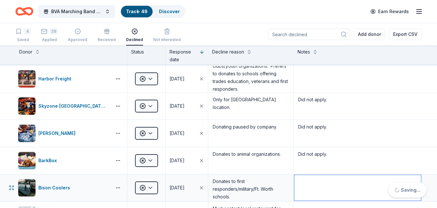
click at [314, 180] on textarea at bounding box center [357, 188] width 127 height 26
paste textarea "Did not apply."
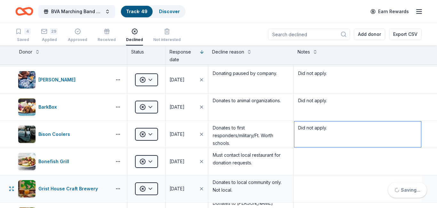
scroll to position [326, 0]
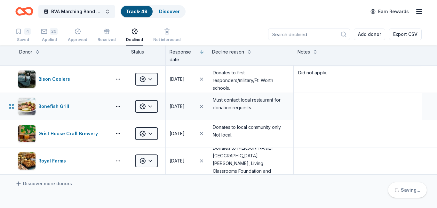
type textarea "Did not apply."
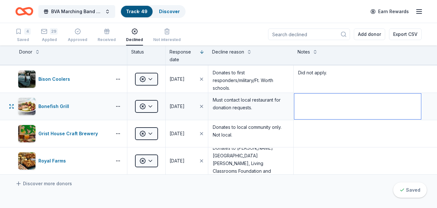
click at [304, 108] on textarea at bounding box center [357, 106] width 127 height 26
paste textarea "Did not apply."
type textarea "Did not apply."
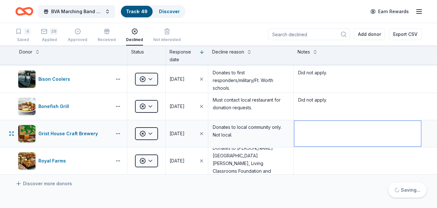
click at [304, 130] on textarea at bounding box center [357, 134] width 127 height 26
paste textarea "Did not apply."
type textarea "Did not apply."
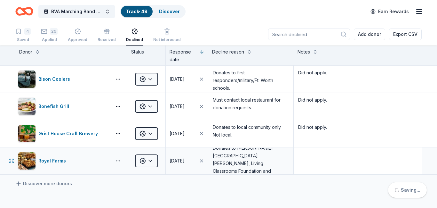
click at [313, 159] on textarea at bounding box center [357, 161] width 127 height 26
paste textarea "Did not apply."
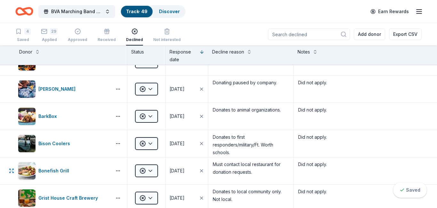
scroll to position [0, 0]
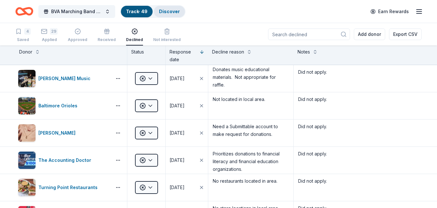
type textarea "Did not apply."
click at [176, 9] on link "Discover" at bounding box center [169, 11] width 21 height 5
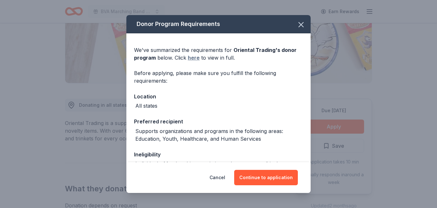
click at [192, 59] on link "here" at bounding box center [194, 58] width 12 height 8
click at [271, 176] on button "Continue to application" at bounding box center [266, 177] width 64 height 15
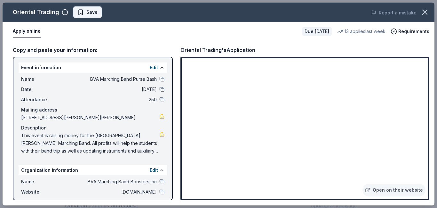
click at [88, 14] on span "Save" at bounding box center [91, 12] width 11 height 8
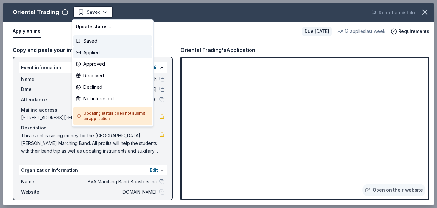
click at [91, 49] on div "Applied" at bounding box center [112, 53] width 79 height 12
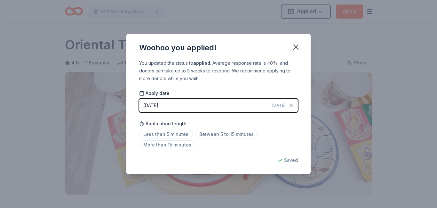
click at [254, 100] on button "08/23/2025 Today" at bounding box center [218, 105] width 159 height 13
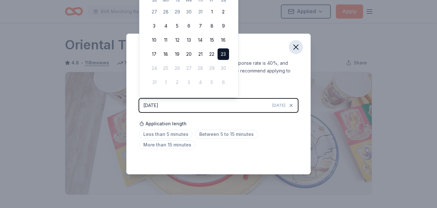
click at [295, 52] on button "button" at bounding box center [296, 47] width 14 height 14
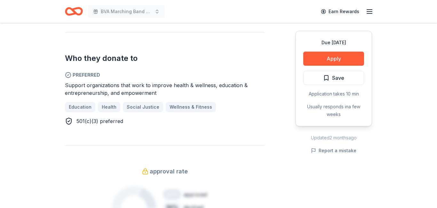
scroll to position [395, 0]
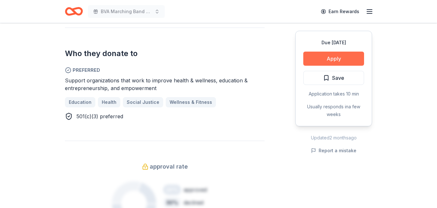
click at [335, 62] on button "Apply" at bounding box center [333, 59] width 61 height 14
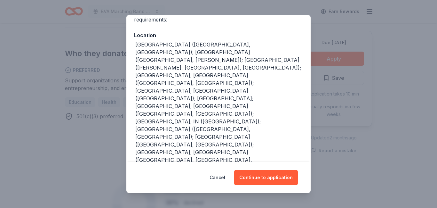
scroll to position [102, 0]
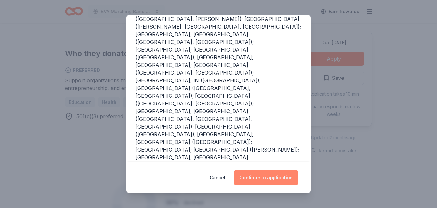
click at [259, 174] on button "Continue to application" at bounding box center [266, 177] width 64 height 15
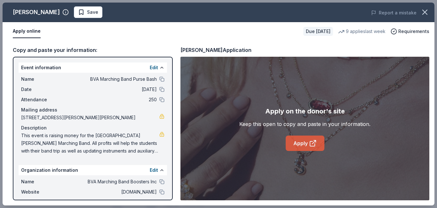
click at [291, 146] on link "Apply" at bounding box center [305, 142] width 39 height 15
click at [87, 12] on span "Save" at bounding box center [92, 12] width 11 height 8
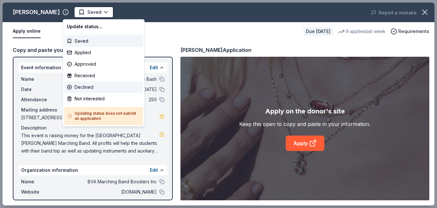
scroll to position [0, 0]
click at [90, 84] on div "Declined" at bounding box center [103, 87] width 79 height 12
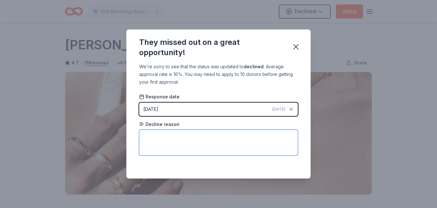
click at [166, 134] on textarea at bounding box center [218, 143] width 159 height 26
type textarea "Need a Submittable account to make request for donations."
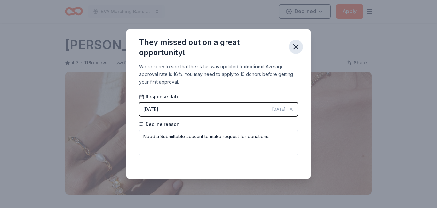
click at [299, 49] on icon "button" at bounding box center [296, 46] width 9 height 9
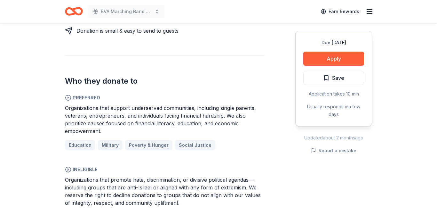
scroll to position [354, 0]
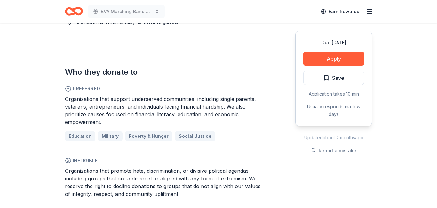
click at [260, 95] on div "Organizations that support underserved communities, including single parents, v…" at bounding box center [165, 110] width 200 height 31
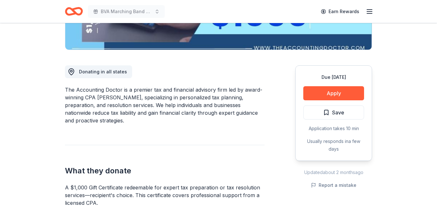
scroll to position [144, 0]
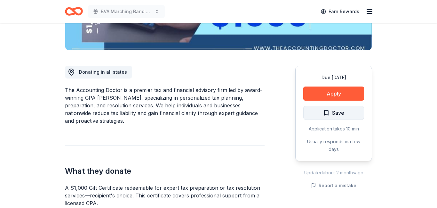
click at [340, 115] on span "Save" at bounding box center [338, 112] width 12 height 8
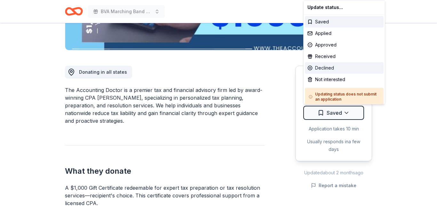
click at [324, 70] on div "Declined" at bounding box center [344, 68] width 79 height 12
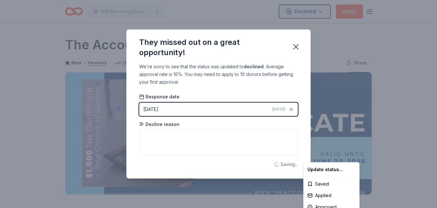
scroll to position [0, 0]
click at [179, 137] on html "BVA Marching Band Purse Bash Declined Apply Due [DATE] Share The Accounting Doc…" at bounding box center [218, 104] width 437 height 208
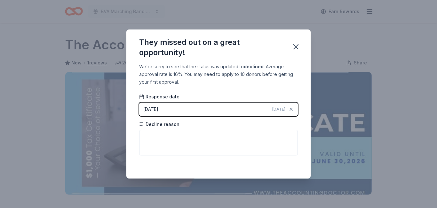
scroll to position [153, 0]
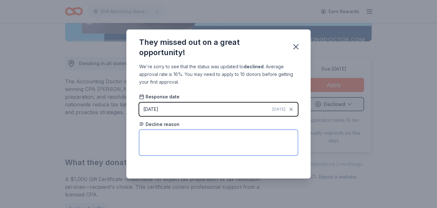
click at [179, 137] on textarea at bounding box center [218, 143] width 159 height 26
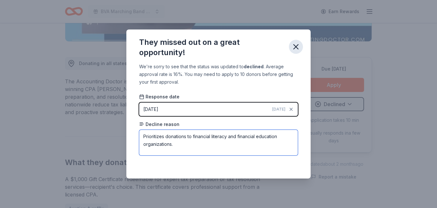
type textarea "Prioritizes donations to financial literacy and financial education organizatio…"
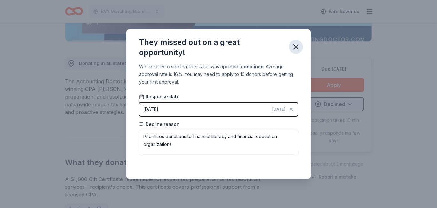
click at [298, 50] on icon "button" at bounding box center [296, 46] width 9 height 9
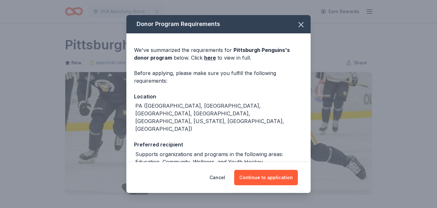
scroll to position [171, 0]
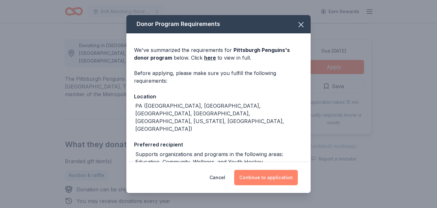
click at [263, 176] on button "Continue to application" at bounding box center [266, 177] width 64 height 15
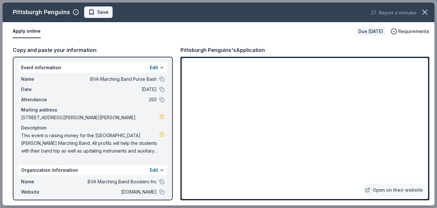
click at [100, 13] on span "Save" at bounding box center [102, 12] width 11 height 8
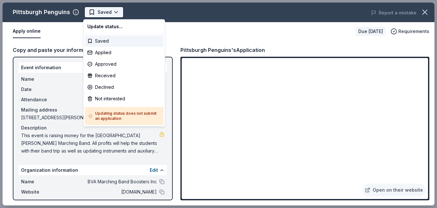
scroll to position [0, 0]
click at [102, 55] on div "Applied" at bounding box center [124, 53] width 79 height 12
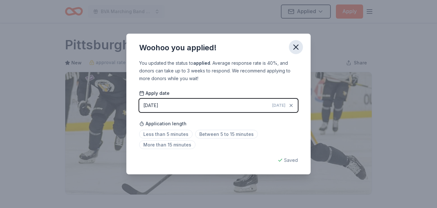
click at [296, 45] on icon "button" at bounding box center [296, 47] width 9 height 9
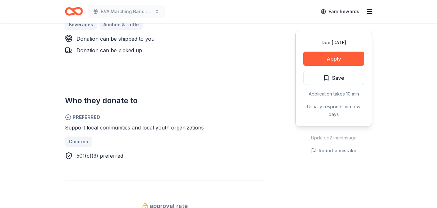
scroll to position [337, 0]
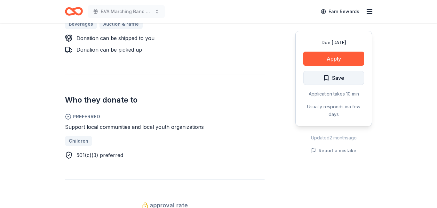
click at [344, 77] on span "Save" at bounding box center [338, 78] width 12 height 8
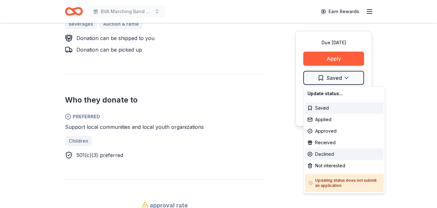
click at [317, 152] on div "Declined" at bounding box center [344, 154] width 79 height 12
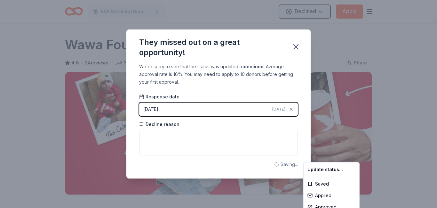
scroll to position [0, 0]
click at [215, 136] on html "BVA Marching Band Purse Bash Declined Apply Due [DATE] Share Wawa Foundation 4.…" at bounding box center [218, 104] width 437 height 208
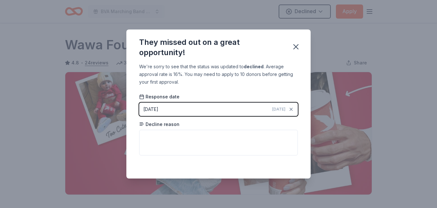
scroll to position [153, 0]
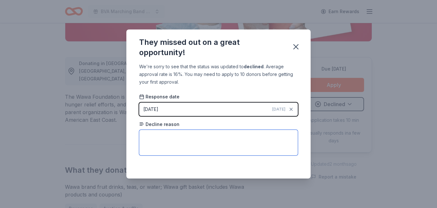
click at [215, 136] on textarea at bounding box center [218, 143] width 159 height 26
type textarea "No store locations in local area."
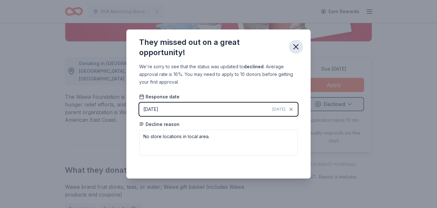
click at [300, 46] on icon "button" at bounding box center [296, 46] width 9 height 9
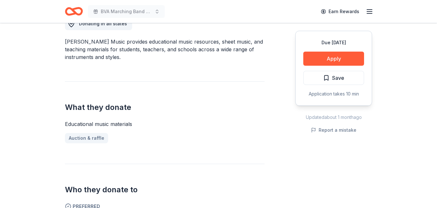
scroll to position [195, 0]
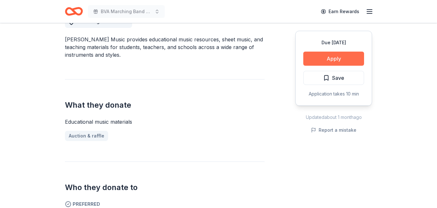
click at [340, 57] on button "Apply" at bounding box center [333, 59] width 61 height 14
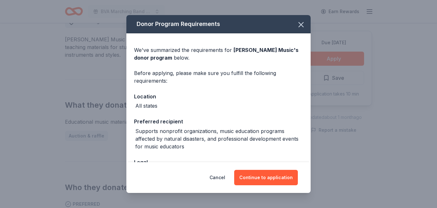
scroll to position [47, 0]
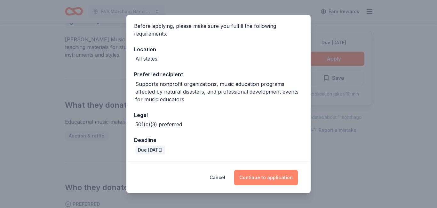
click at [256, 176] on button "Continue to application" at bounding box center [266, 177] width 64 height 15
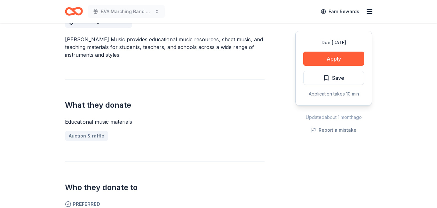
scroll to position [0, 0]
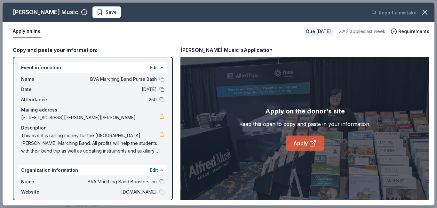
click at [300, 144] on link "Apply" at bounding box center [305, 142] width 39 height 15
click at [106, 12] on span "Save" at bounding box center [111, 12] width 11 height 8
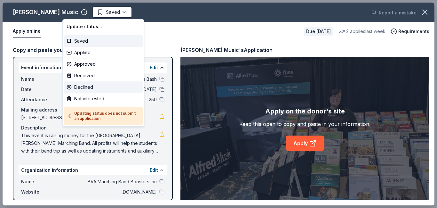
click at [79, 87] on div "Declined" at bounding box center [103, 87] width 79 height 12
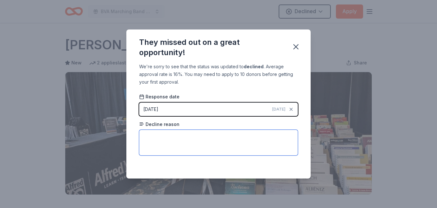
click at [167, 133] on textarea at bounding box center [218, 143] width 159 height 26
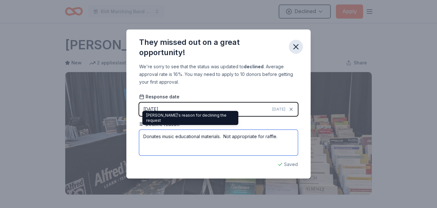
type textarea "Donates music educational materials. Not appropriate for raffle."
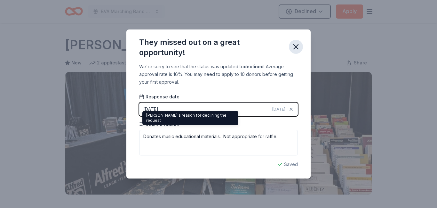
click at [297, 47] on icon "button" at bounding box center [296, 46] width 9 height 9
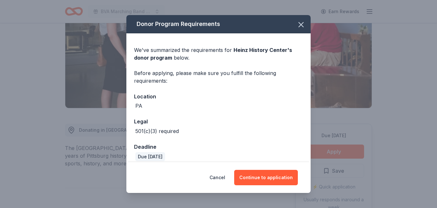
scroll to position [86, 0]
click at [270, 176] on button "Continue to application" at bounding box center [266, 177] width 64 height 15
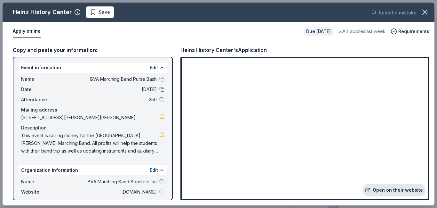
click at [387, 191] on link "Open on their website" at bounding box center [394, 189] width 63 height 13
click at [101, 13] on span "Save" at bounding box center [104, 12] width 11 height 8
click at [116, 12] on body "BVA Marching Band Purse Bash Earn Rewards Due [DATE] Share [GEOGRAPHIC_DATA] Ne…" at bounding box center [218, 18] width 437 height 208
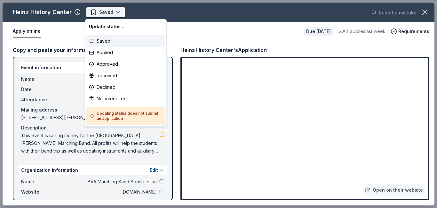
scroll to position [0, 0]
click at [116, 54] on div "Applied" at bounding box center [125, 53] width 79 height 12
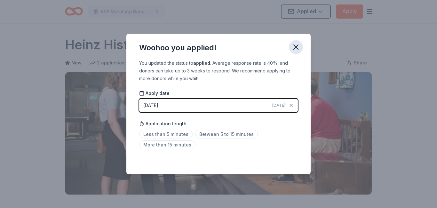
click at [296, 49] on icon "button" at bounding box center [296, 47] width 9 height 9
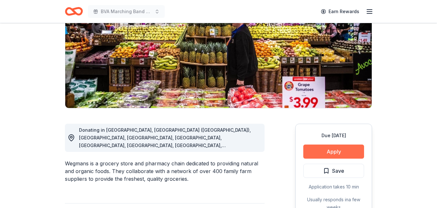
click at [324, 152] on button "Apply" at bounding box center [333, 151] width 61 height 14
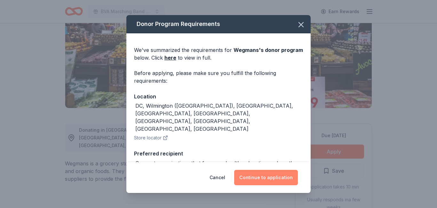
click at [271, 175] on button "Continue to application" at bounding box center [266, 177] width 64 height 15
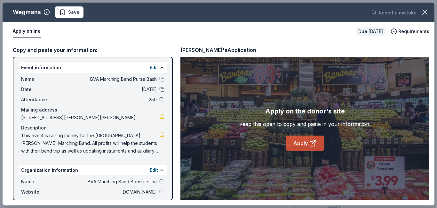
click at [300, 146] on link "Apply" at bounding box center [305, 142] width 39 height 15
click at [74, 12] on span "Save" at bounding box center [73, 12] width 11 height 8
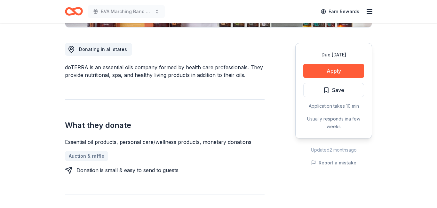
scroll to position [172, 0]
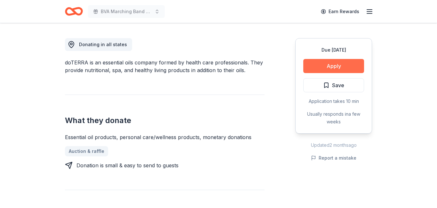
click at [338, 66] on button "Apply" at bounding box center [333, 66] width 61 height 14
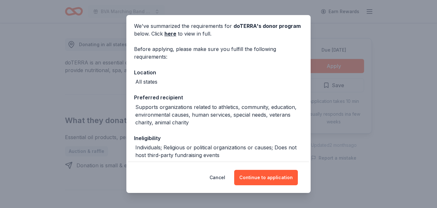
scroll to position [80, 0]
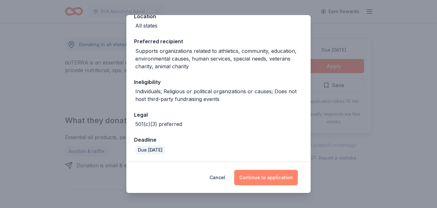
click at [261, 175] on button "Continue to application" at bounding box center [266, 177] width 64 height 15
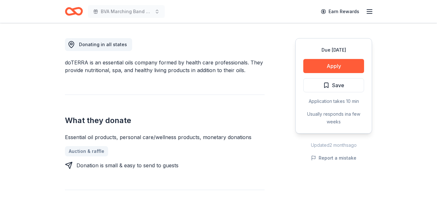
scroll to position [0, 0]
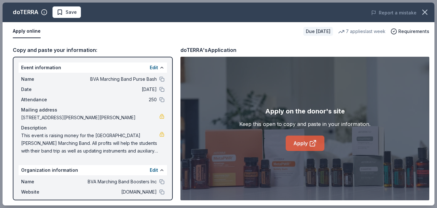
click at [306, 141] on link "Apply" at bounding box center [305, 142] width 39 height 15
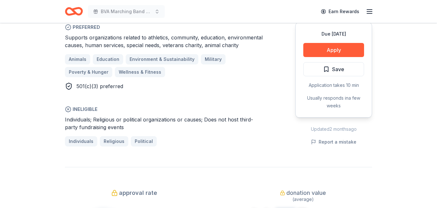
scroll to position [374, 0]
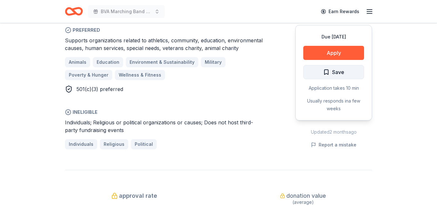
click at [316, 73] on button "Save" at bounding box center [333, 72] width 61 height 14
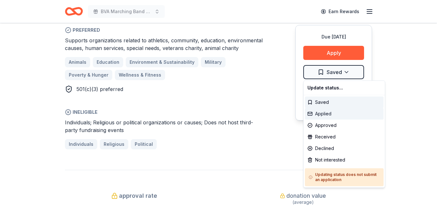
click at [318, 111] on div "Applied" at bounding box center [344, 114] width 79 height 12
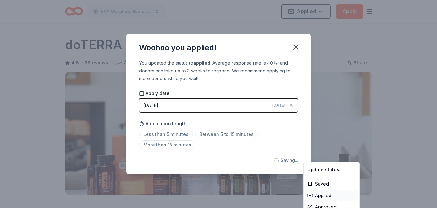
scroll to position [0, 0]
click at [295, 45] on html "BVA Marching Band Purse Bash Applied Apply Due [DATE] Share doTERRA 4.8 • 28 re…" at bounding box center [218, 104] width 437 height 208
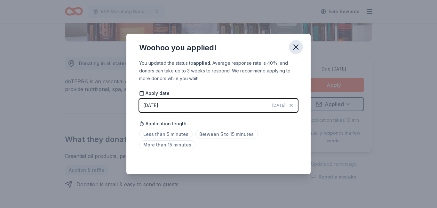
click at [294, 45] on icon "button" at bounding box center [296, 47] width 9 height 9
